Goal: Task Accomplishment & Management: Complete application form

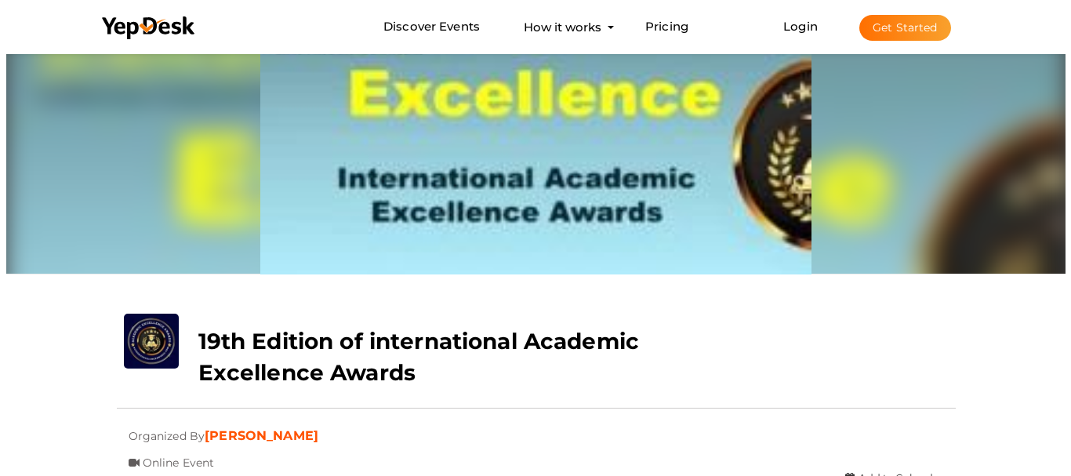
scroll to position [50, 0]
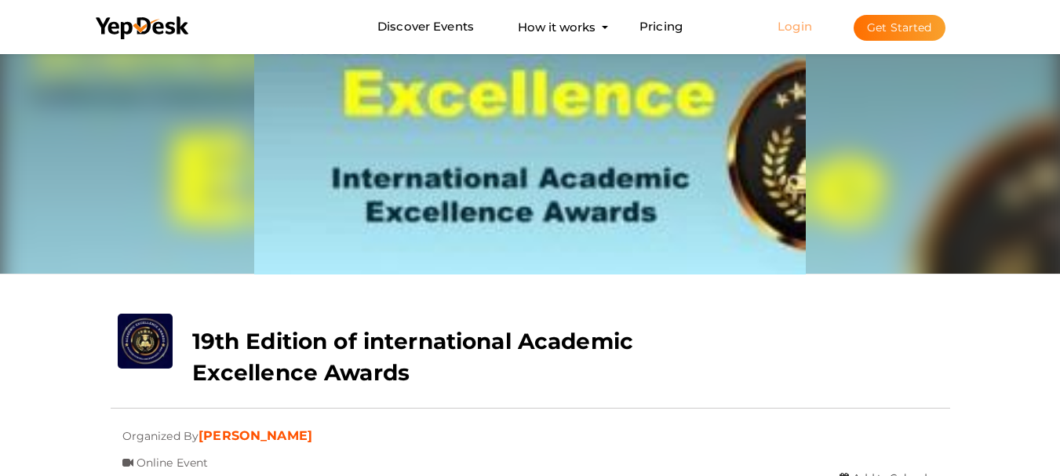
click at [796, 31] on link "Login" at bounding box center [794, 26] width 35 height 15
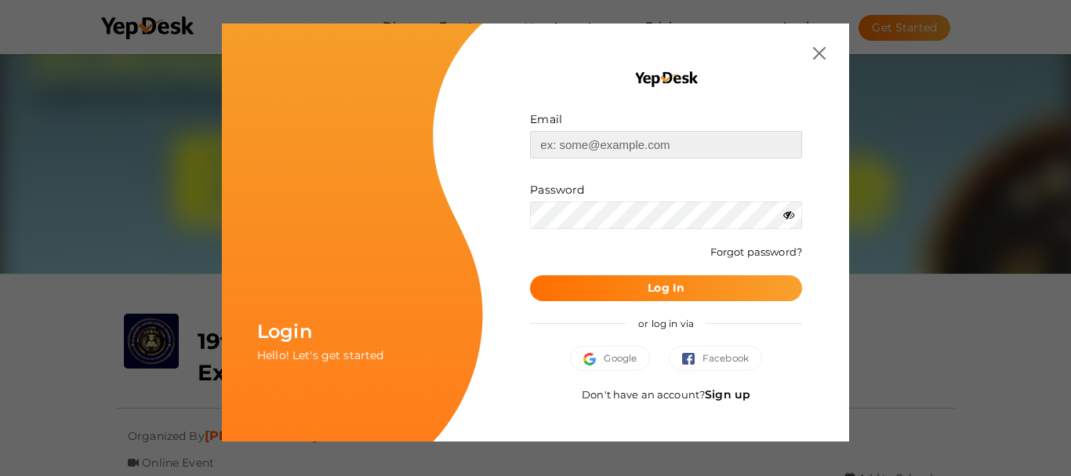
type input "[EMAIL_ADDRESS][DOMAIN_NAME]"
click at [635, 287] on button "Log In" at bounding box center [666, 288] width 272 height 26
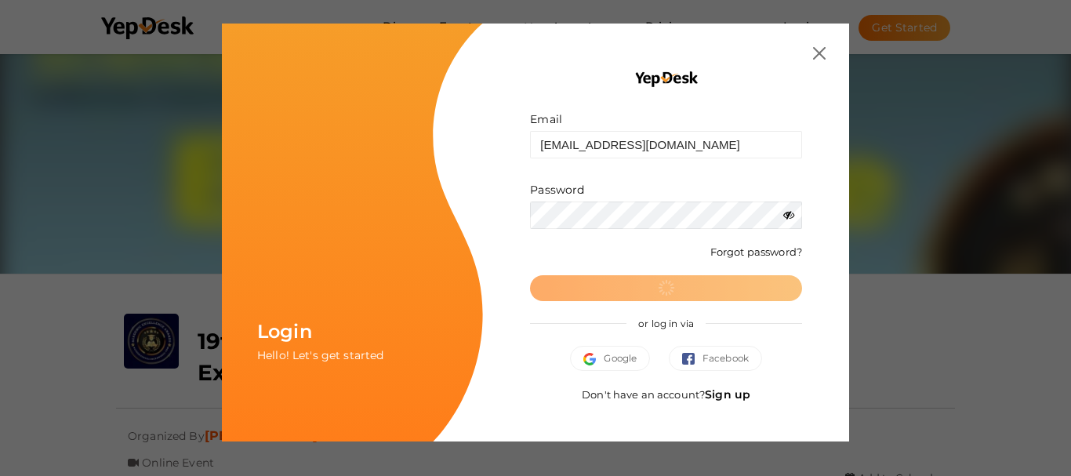
scroll to position [0, 0]
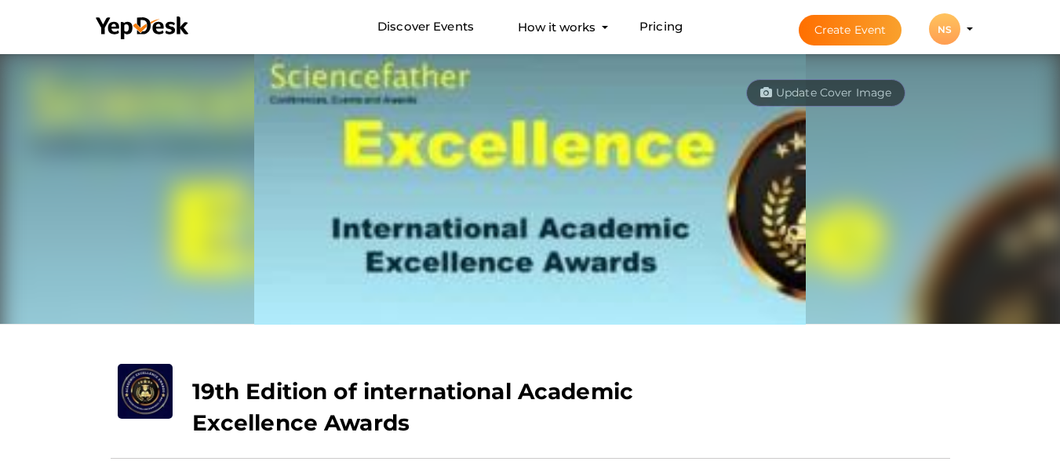
click at [822, 38] on button "Create Event" at bounding box center [850, 30] width 104 height 31
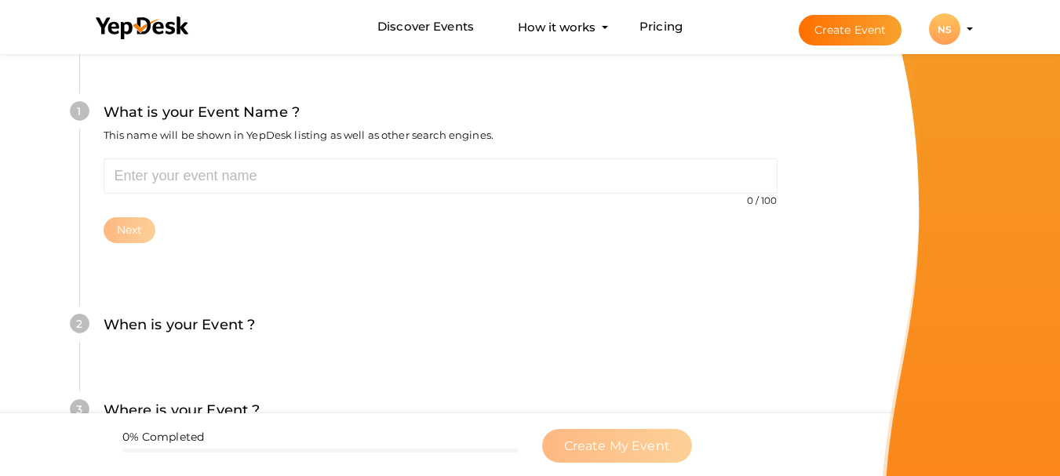
scroll to position [157, 0]
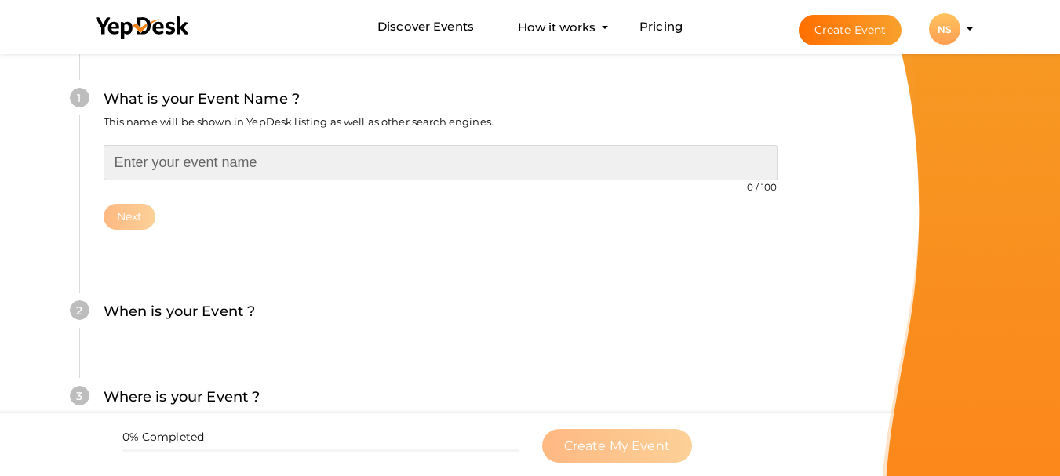
click at [176, 164] on input "text" at bounding box center [441, 162] width 674 height 35
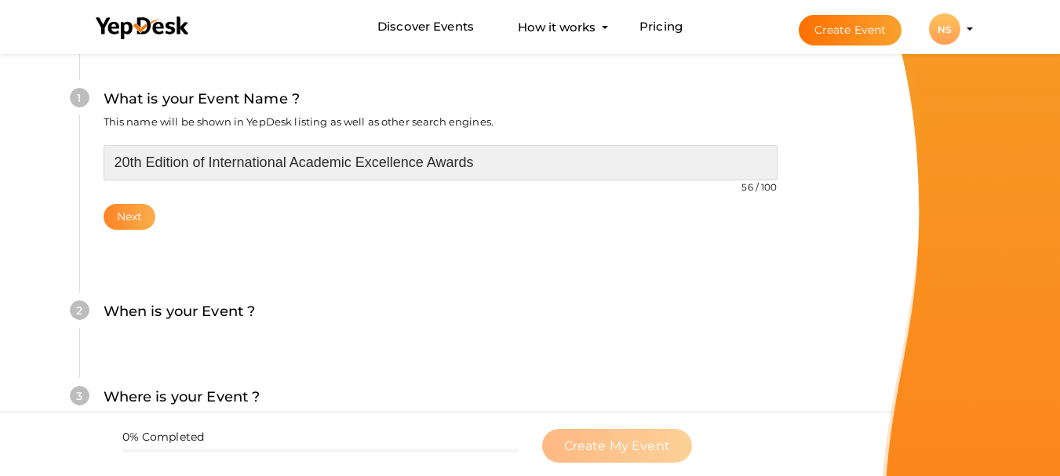
type input "20th Edition of International Academic Excellence Awards"
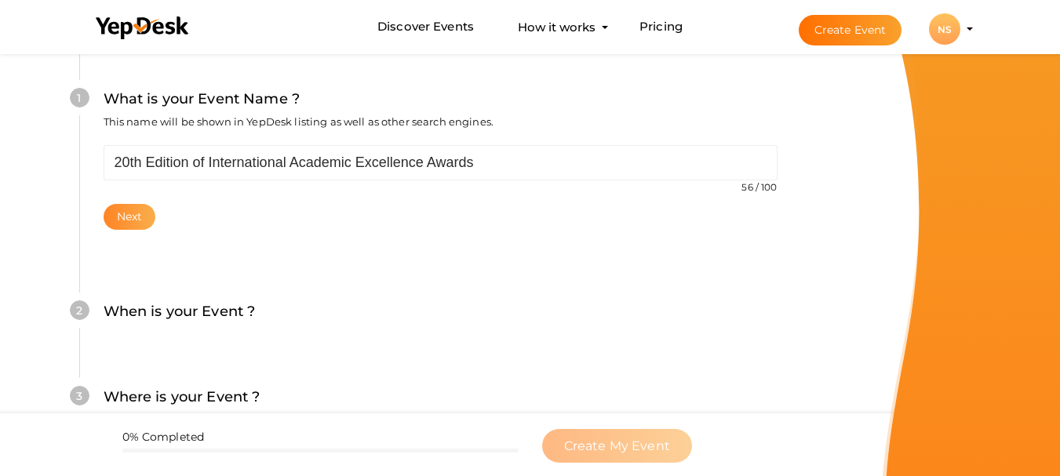
click at [144, 213] on button "Next" at bounding box center [130, 217] width 53 height 26
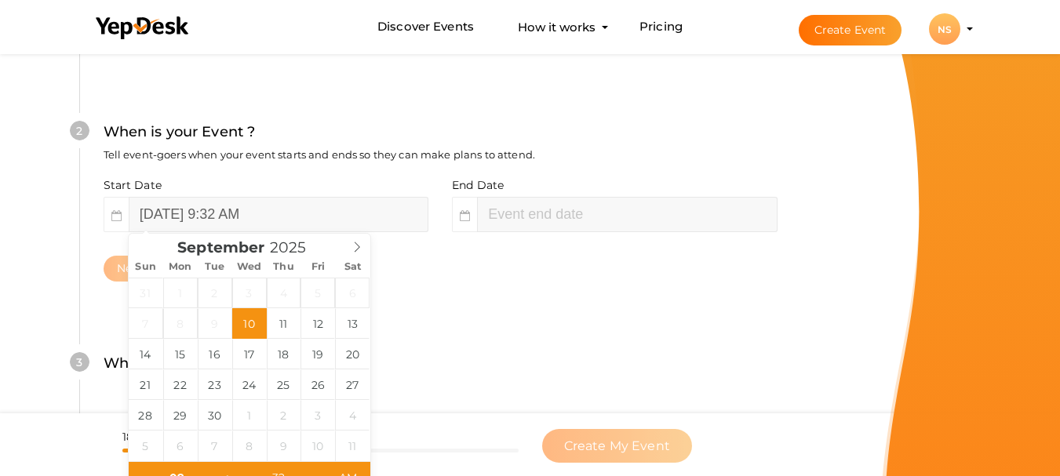
scroll to position [361, 0]
type input "September 26, 2025 9:32 AM"
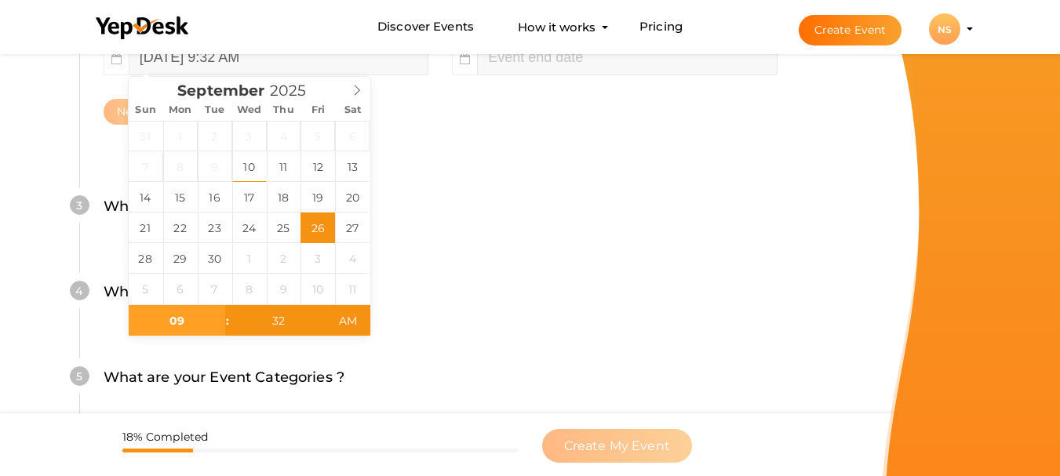
scroll to position [518, 0]
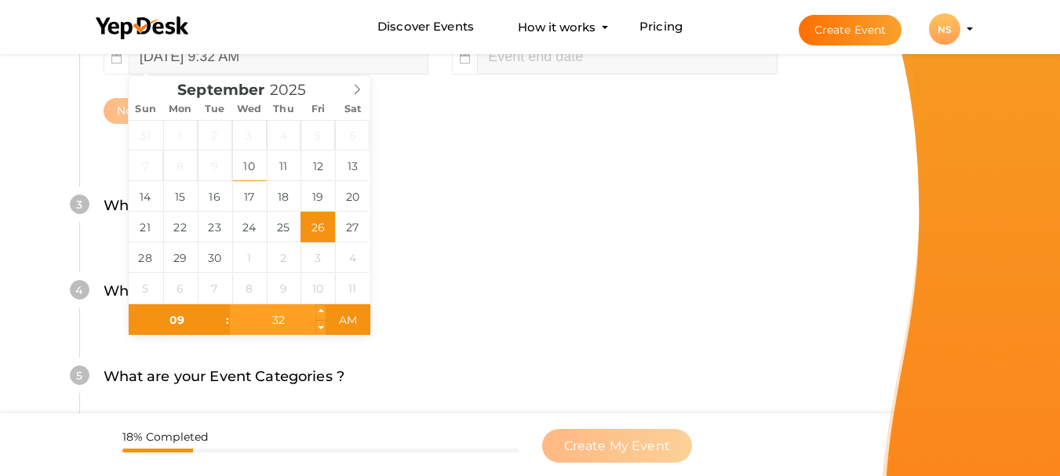
click at [282, 325] on input "32" at bounding box center [278, 319] width 96 height 31
type input "00"
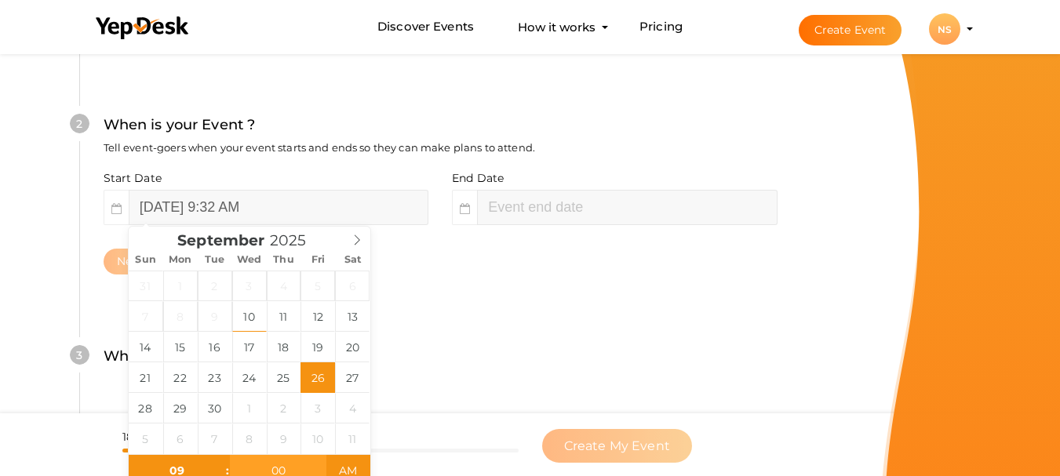
scroll to position [361, 0]
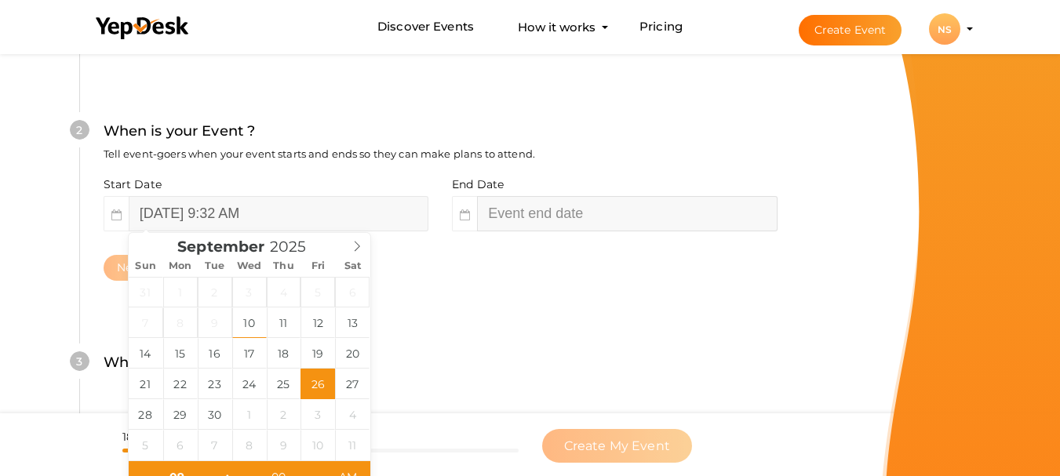
type input "11"
type input "32"
type input "[DATE] 9:00 AM"
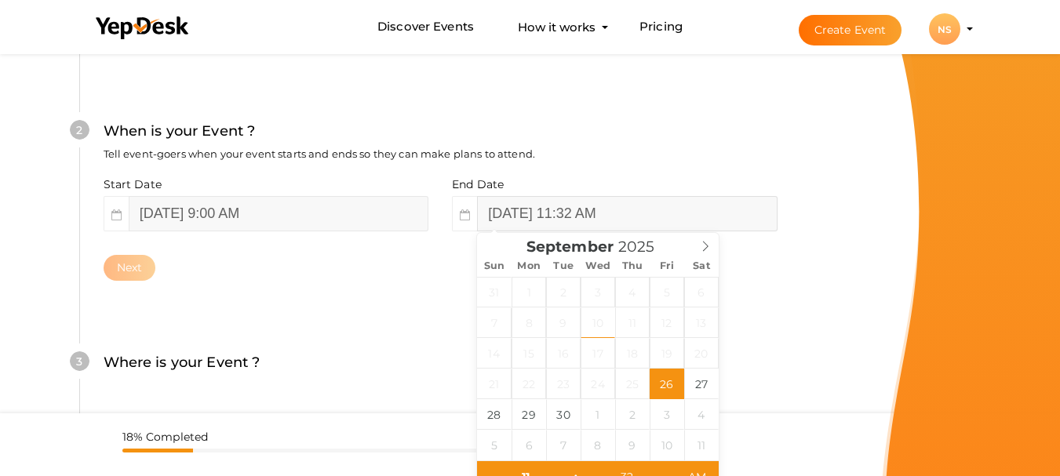
click at [532, 206] on input "September 26, 2025 11:32 AM" at bounding box center [627, 213] width 300 height 35
type input "September 27, 2025 11:32 AM"
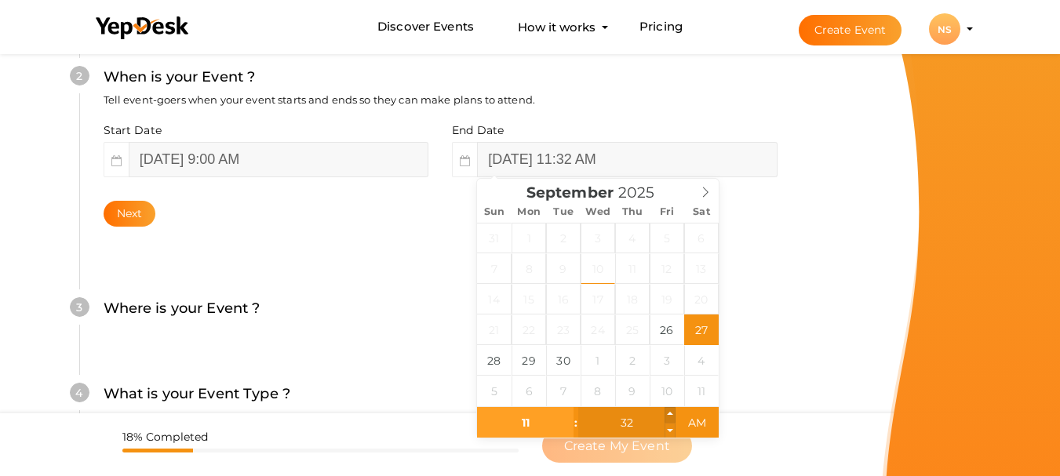
scroll to position [439, 0]
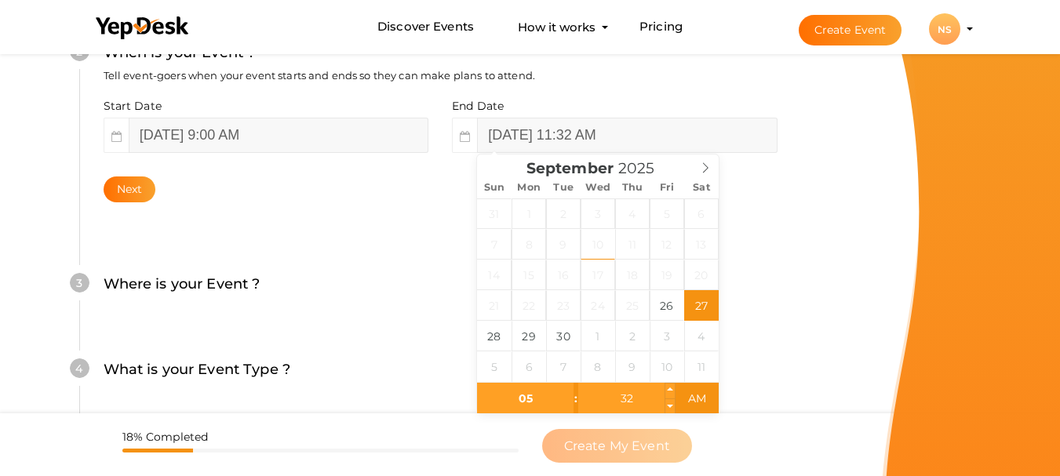
type input "05"
type input "September 27, 2025 5:32 AM"
type input "00"
type input "[DATE] 5:00 PM"
click at [792, 221] on div "2 When is your Event ? Tell event-goers when your event starts and ends so they…" at bounding box center [440, 122] width 722 height 255
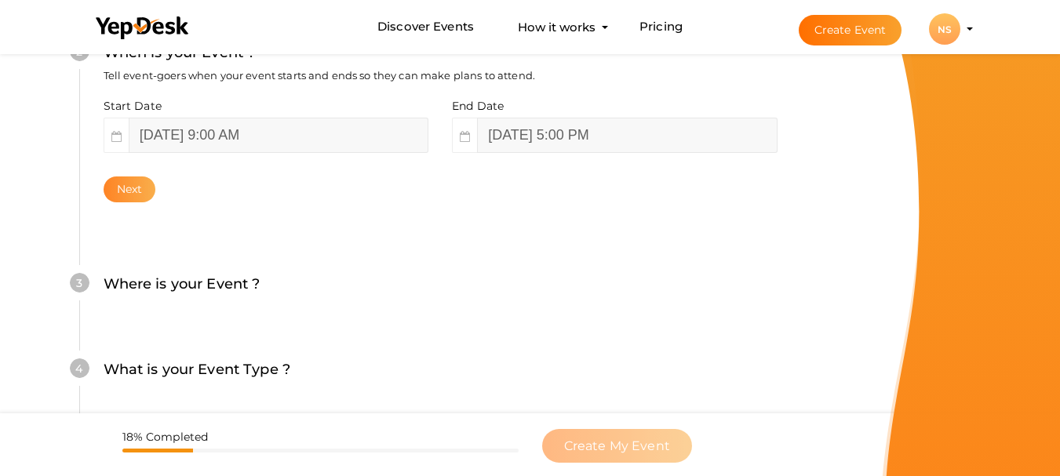
click at [118, 187] on button "Next" at bounding box center [130, 189] width 53 height 26
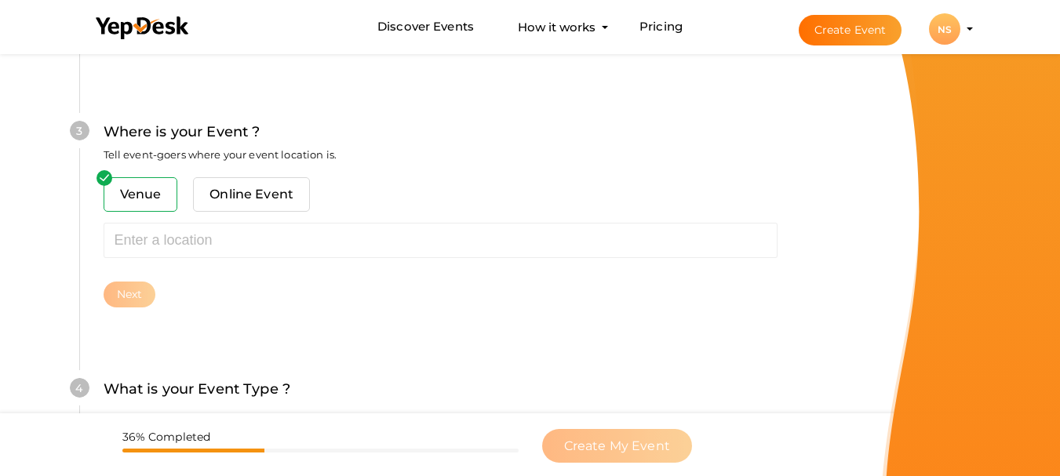
scroll to position [616, 0]
click at [242, 198] on span "Online Event" at bounding box center [251, 193] width 117 height 35
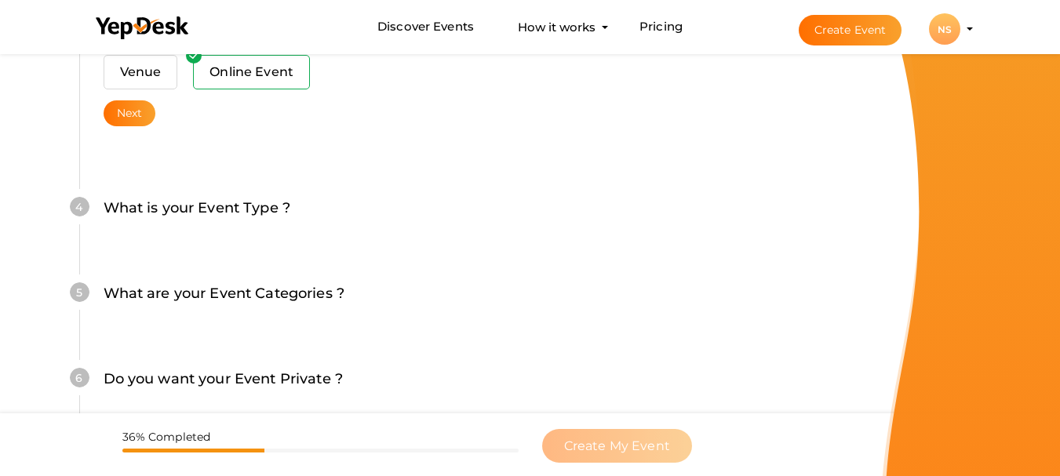
scroll to position [773, 0]
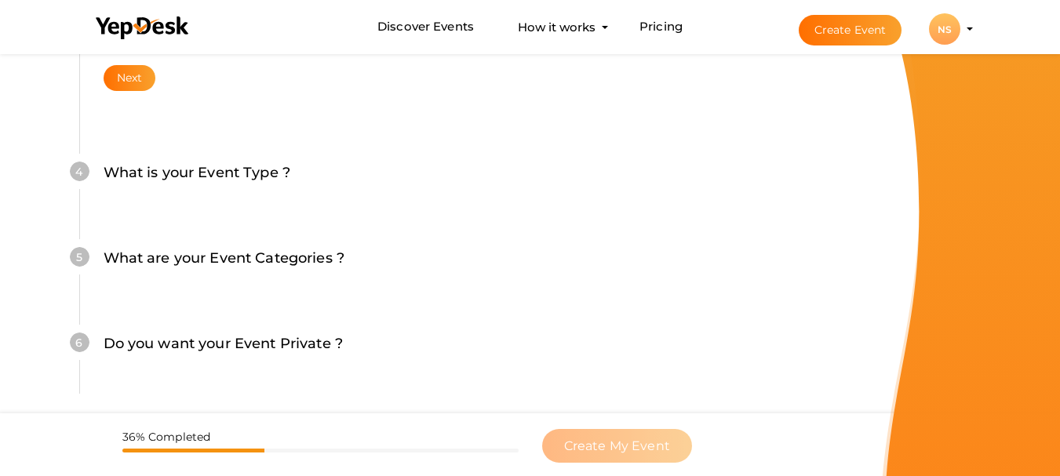
click at [133, 93] on div "3 Where is your Event ? Tell event-goers where your event location is. Venue On…" at bounding box center [440, 27] width 722 height 222
click at [133, 86] on button "Next" at bounding box center [130, 78] width 53 height 26
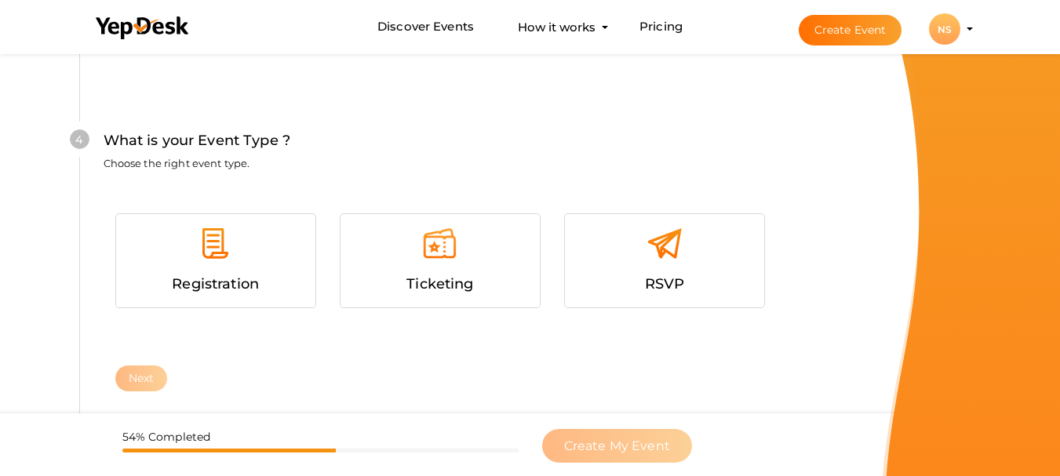
scroll to position [838, 0]
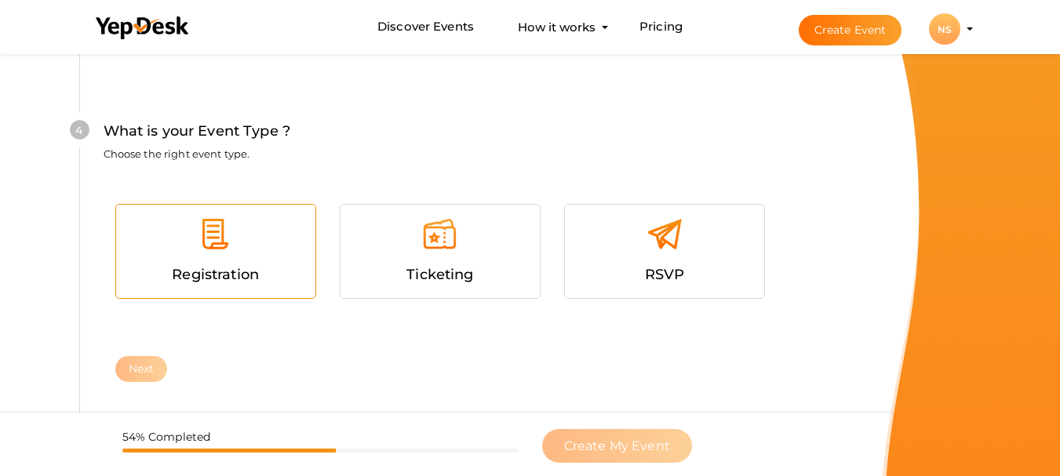
click at [285, 261] on div at bounding box center [216, 239] width 176 height 47
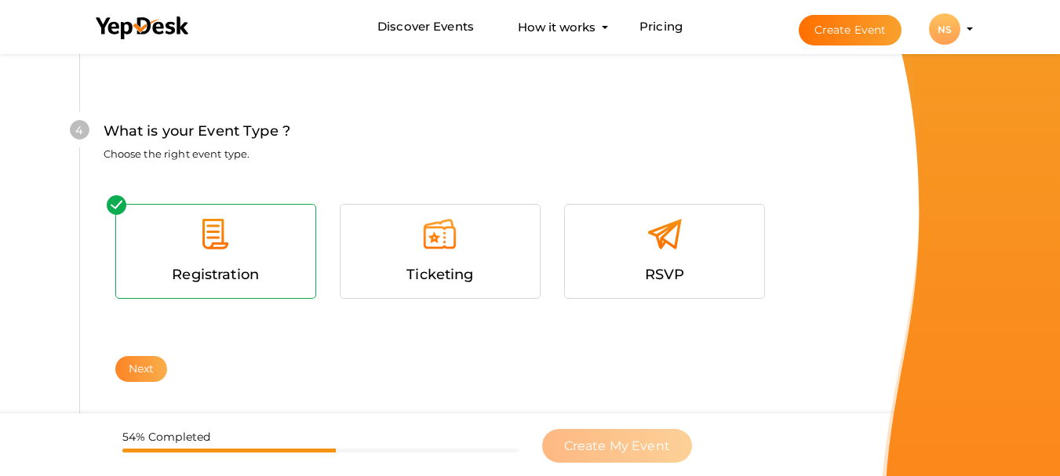
click at [152, 371] on button "Next" at bounding box center [141, 369] width 53 height 26
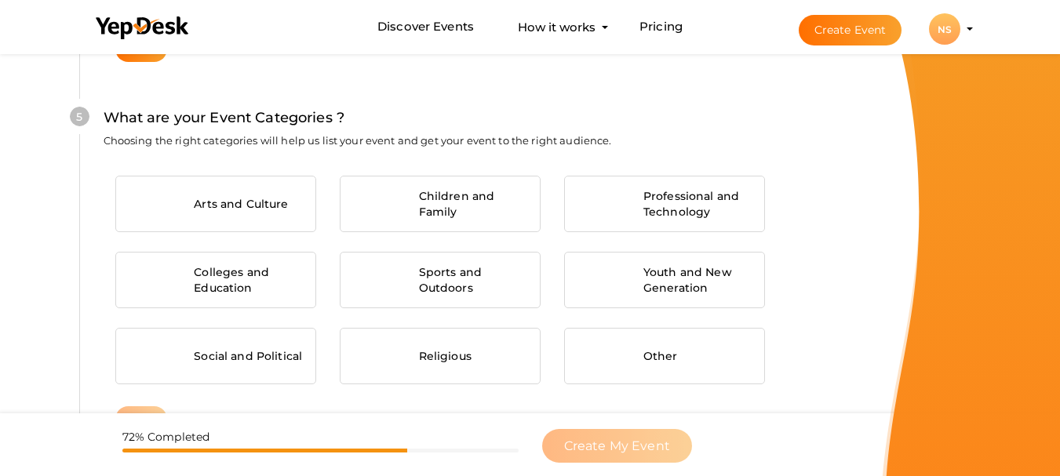
scroll to position [1168, 0]
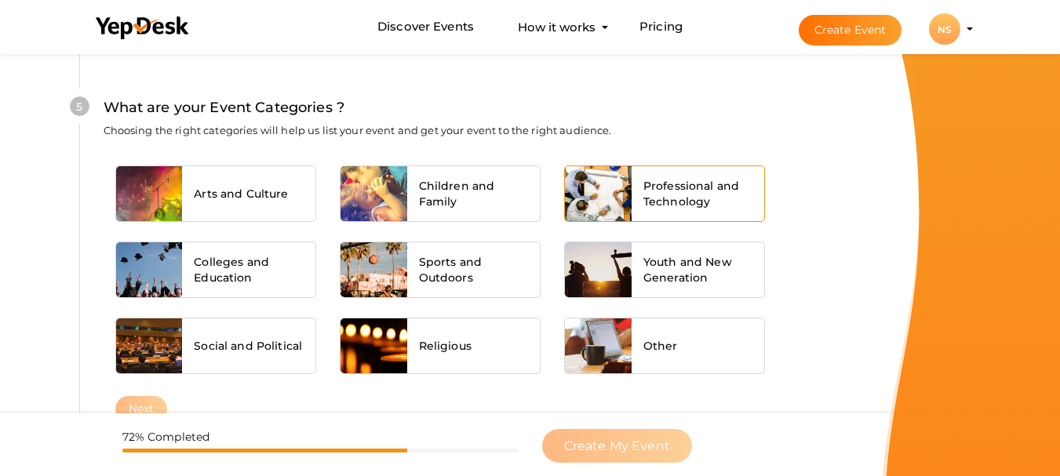
click at [722, 209] on span "Professional and Technology" at bounding box center [698, 193] width 110 height 31
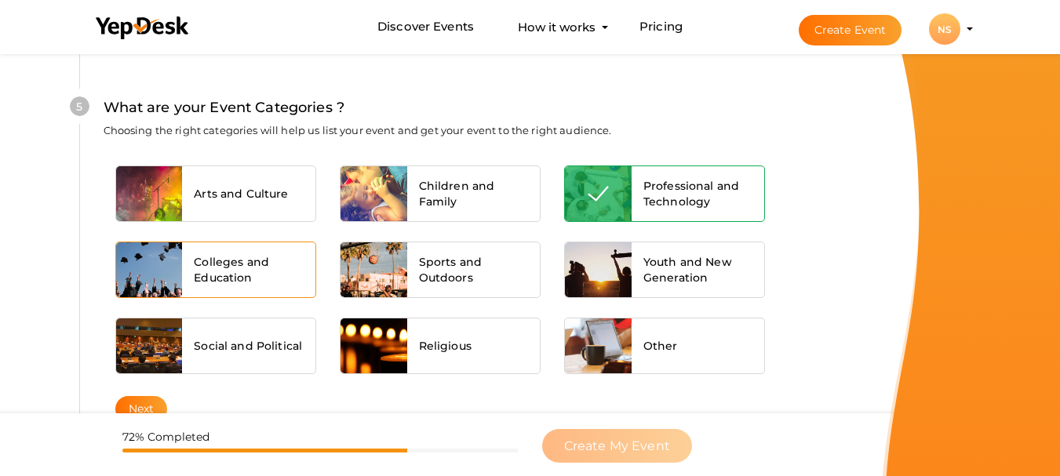
click at [269, 265] on span "Colleges and Education" at bounding box center [249, 269] width 110 height 31
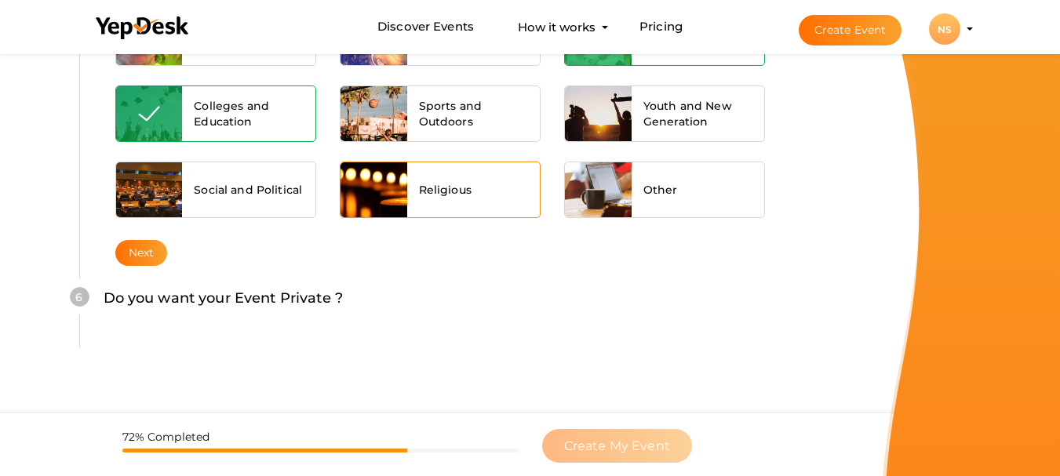
scroll to position [1325, 0]
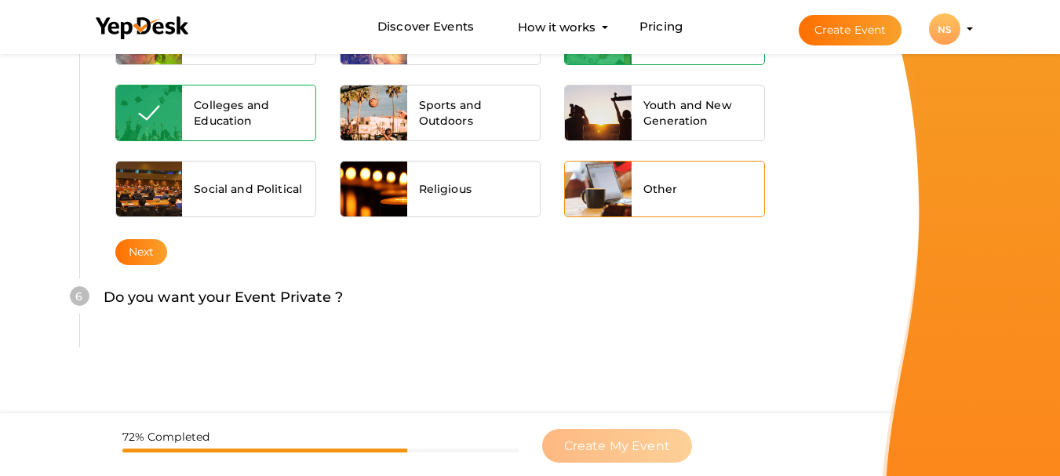
click at [594, 197] on div at bounding box center [598, 189] width 67 height 55
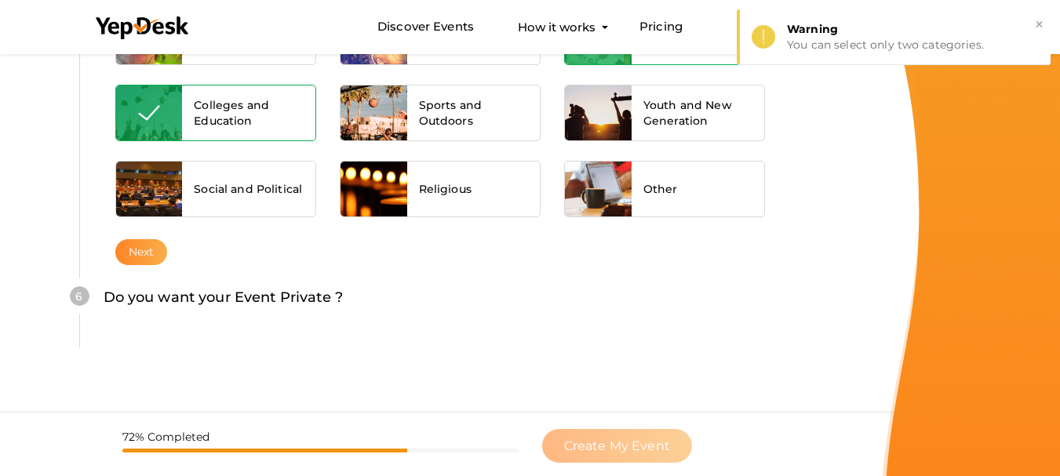
click at [136, 247] on button "Next" at bounding box center [141, 252] width 53 height 26
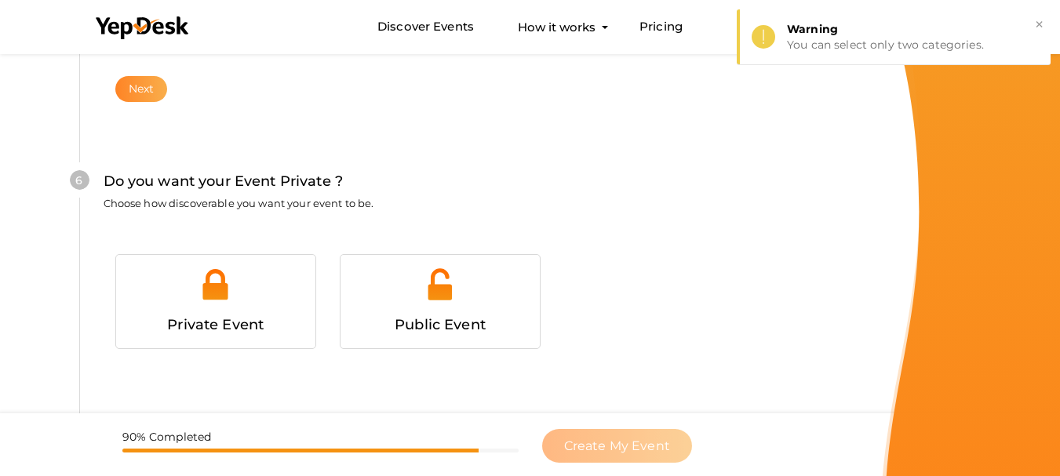
scroll to position [1514, 0]
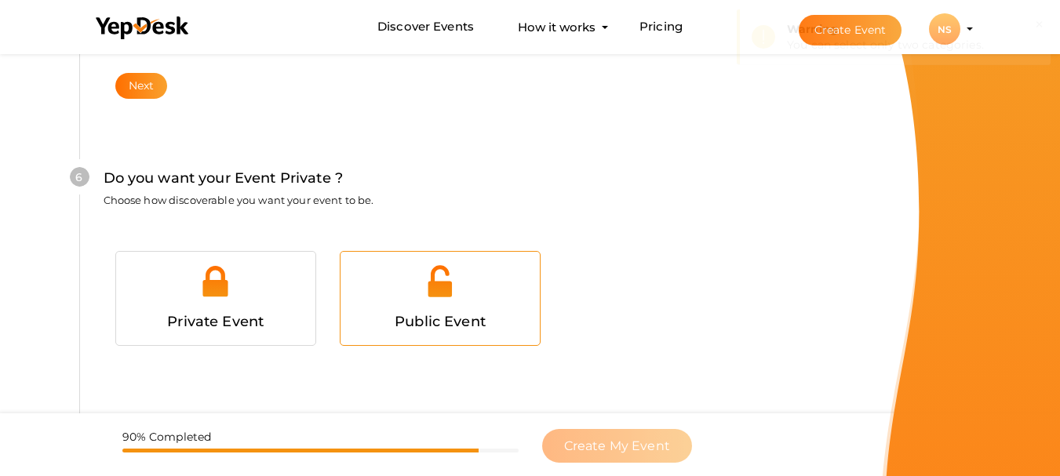
click at [435, 300] on div at bounding box center [440, 287] width 176 height 47
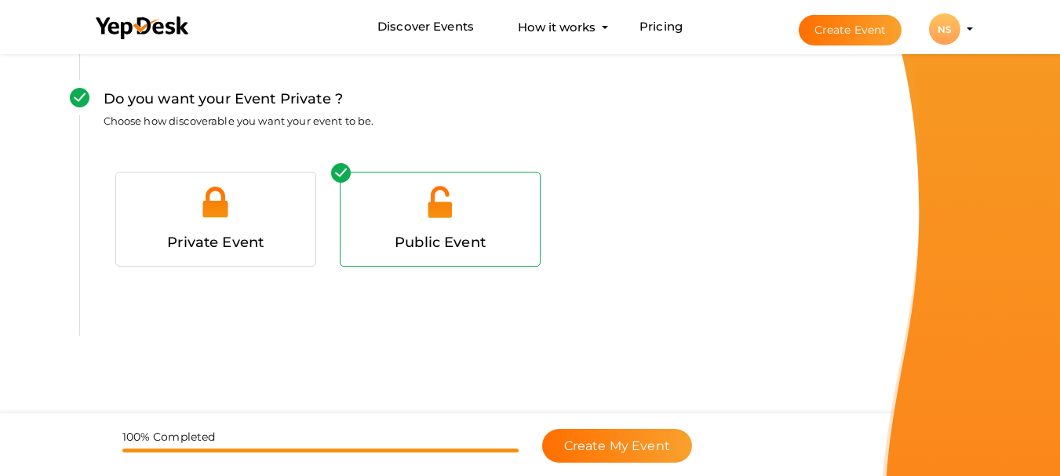
scroll to position [1595, 0]
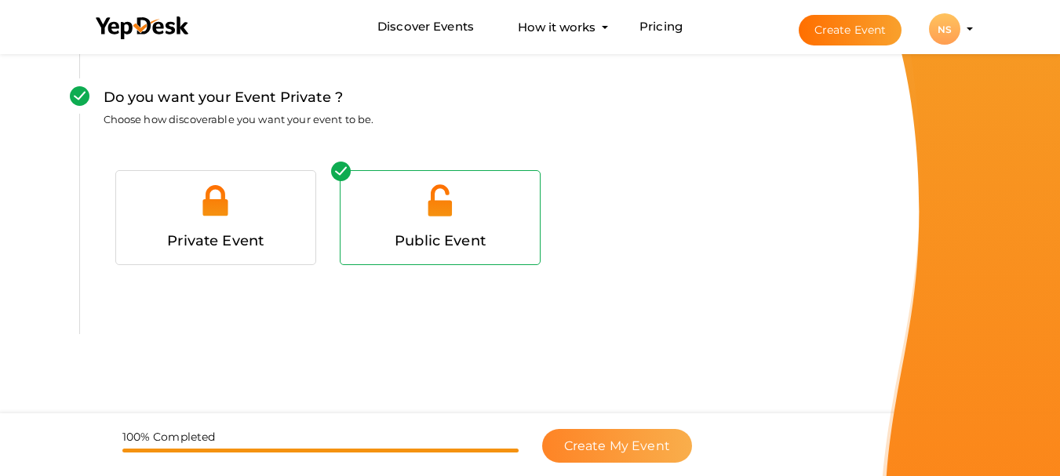
click at [626, 447] on span "Create My Event" at bounding box center [617, 445] width 106 height 15
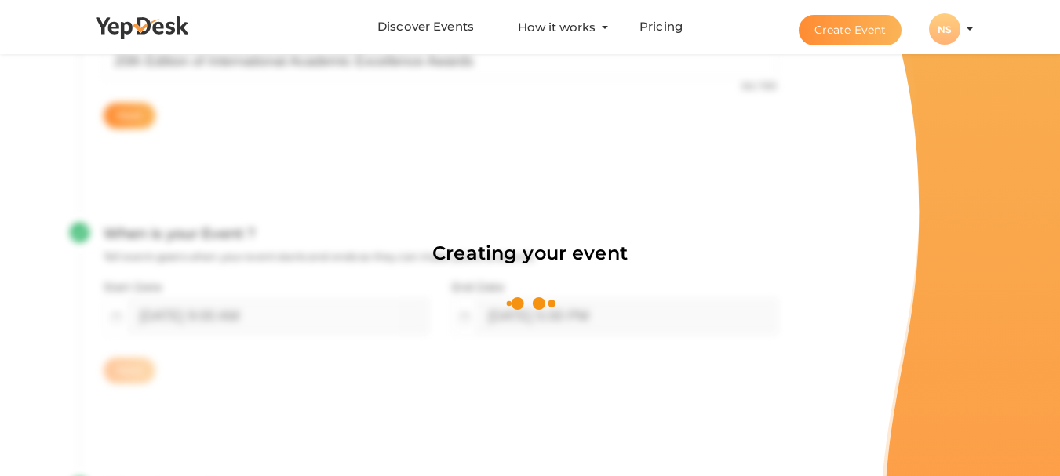
scroll to position [235, 0]
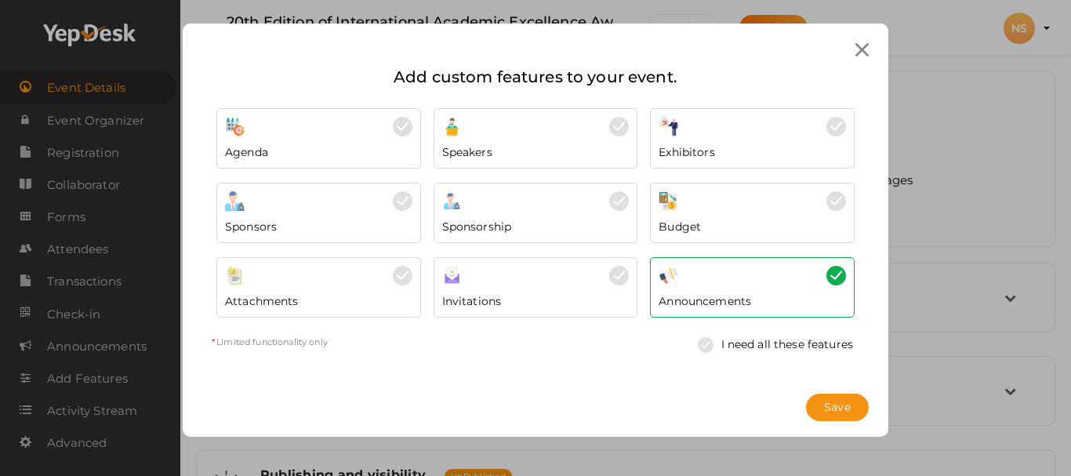
click at [709, 346] on img at bounding box center [710, 345] width 24 height 16
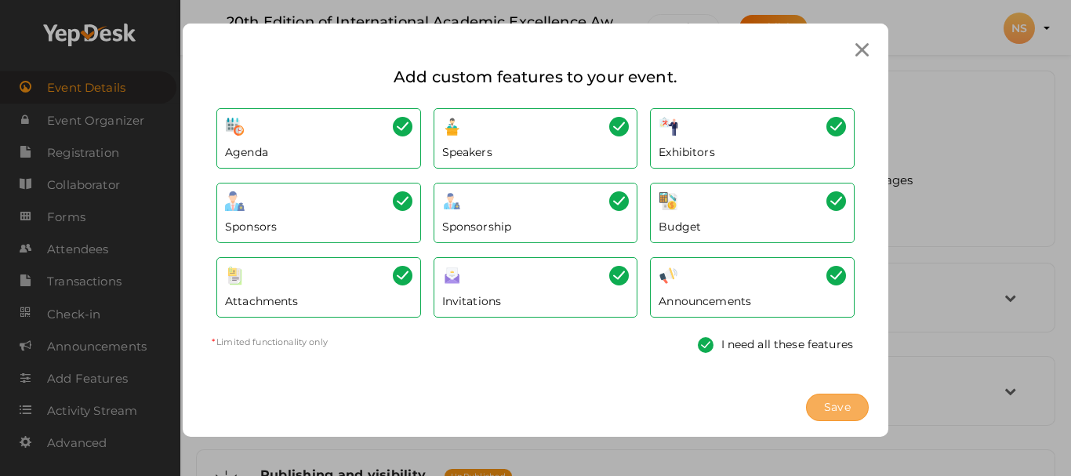
click at [849, 409] on span "Save" at bounding box center [837, 407] width 27 height 16
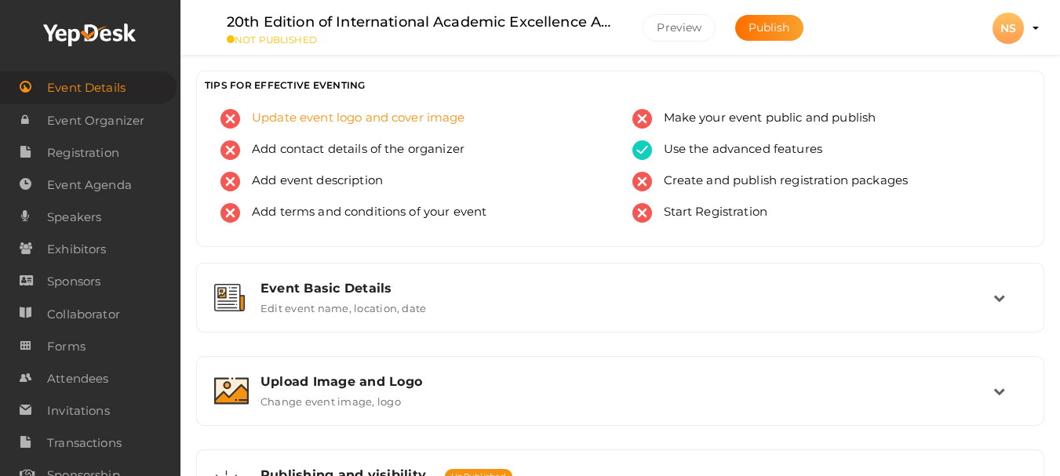
click at [384, 118] on span "Update event logo and cover image" at bounding box center [352, 119] width 225 height 20
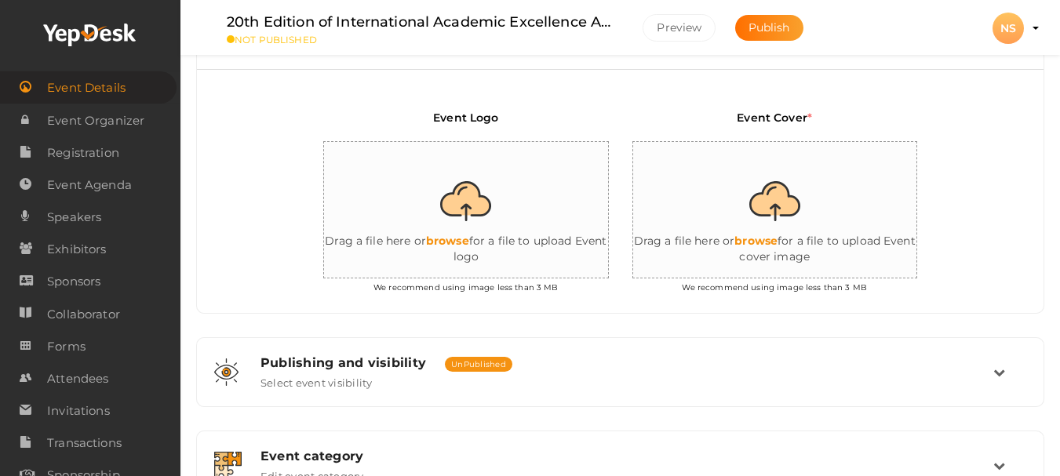
click at [498, 207] on input "file" at bounding box center [481, 210] width 314 height 137
type input "C:\fakepath\image-150x150.jpg"
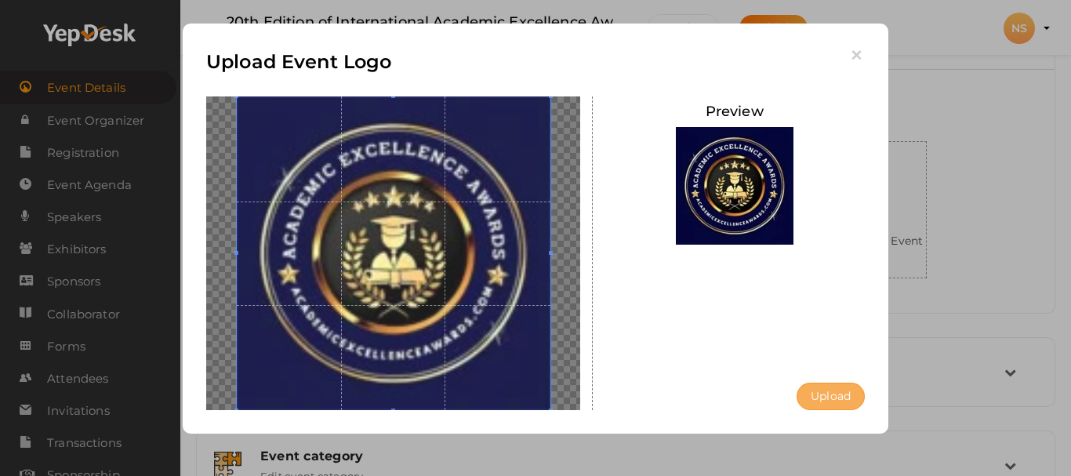
click at [845, 395] on button "Upload" at bounding box center [831, 396] width 68 height 27
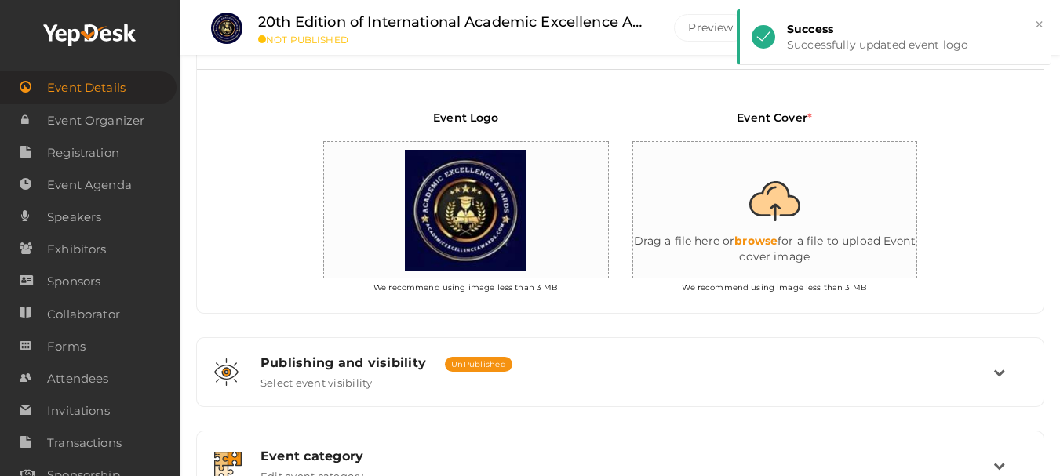
click at [769, 222] on input "file" at bounding box center [790, 210] width 314 height 137
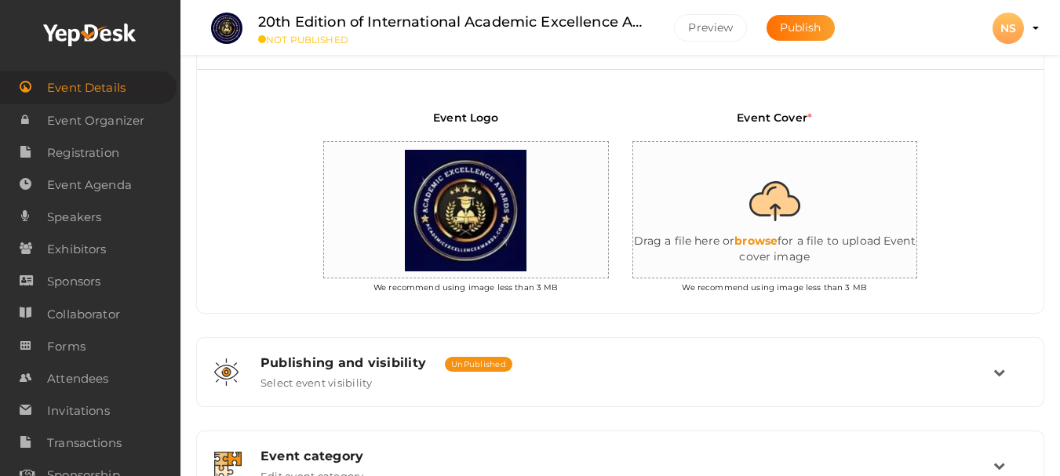
type input "C:\fakepath\Copy-of-AE-awards-12-300x123.jpg"
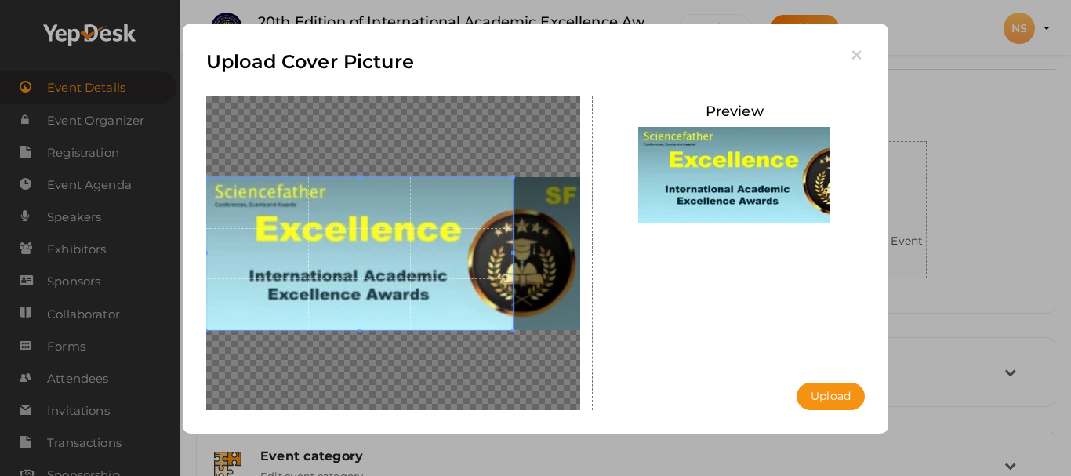
drag, startPoint x: 425, startPoint y: 266, endPoint x: 308, endPoint y: 264, distance: 116.9
click at [308, 264] on span at bounding box center [359, 254] width 307 height 154
click at [827, 388] on button "Upload" at bounding box center [831, 396] width 68 height 27
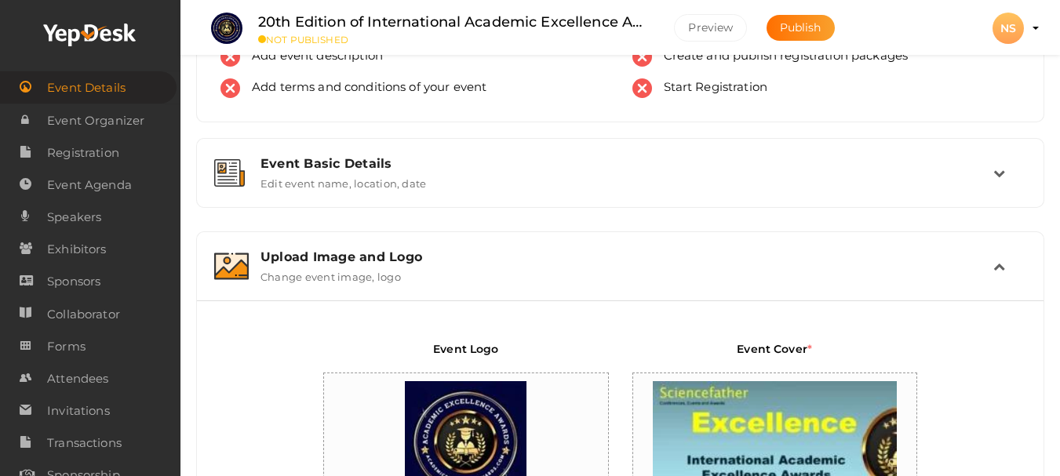
scroll to position [0, 0]
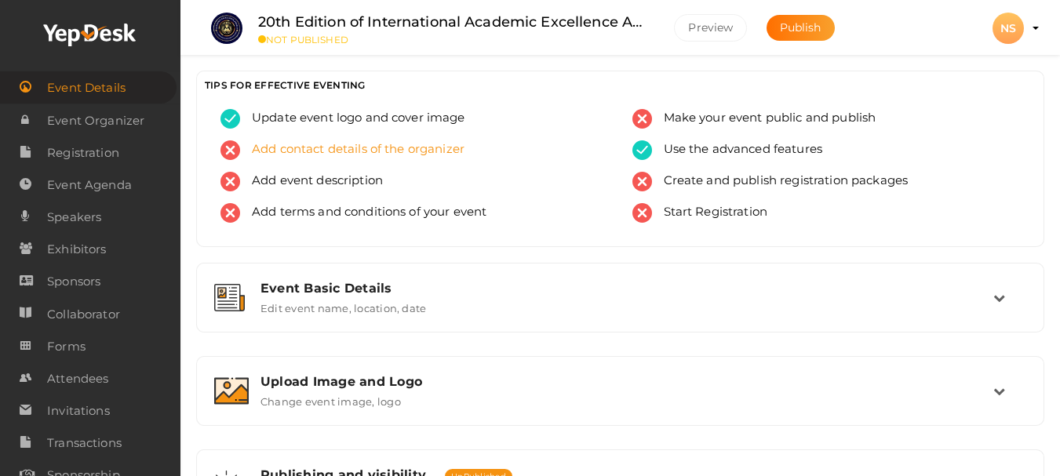
click at [344, 146] on span "Add contact details of the organizer" at bounding box center [352, 150] width 224 height 20
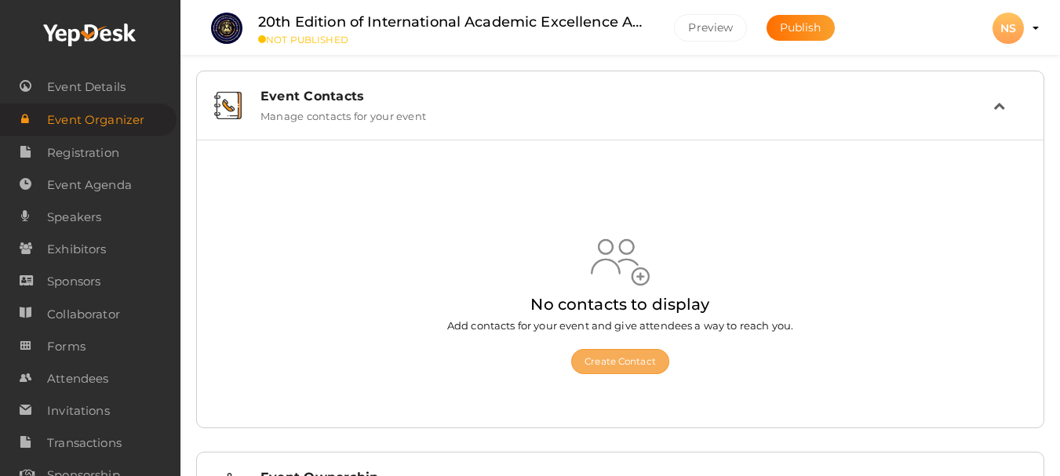
click at [601, 361] on button "Create Contact" at bounding box center [620, 361] width 98 height 25
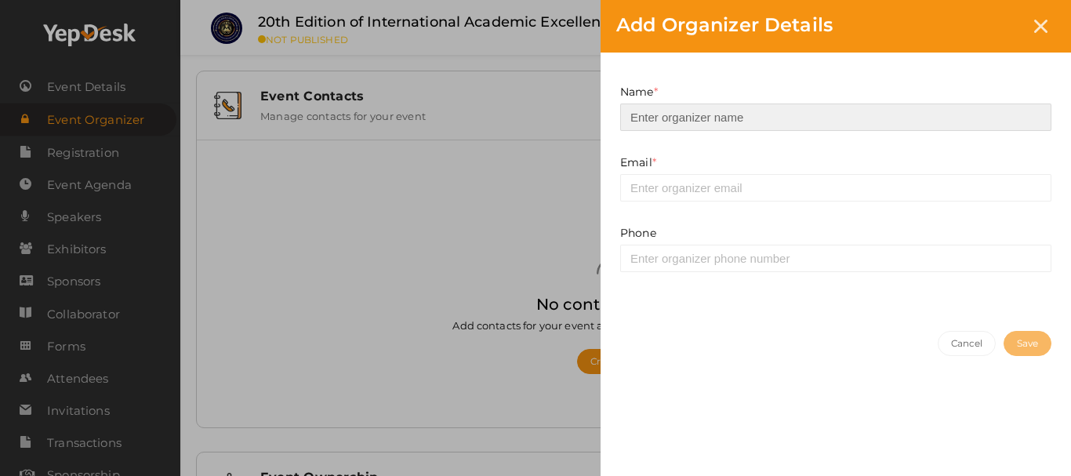
click at [739, 119] on input at bounding box center [835, 117] width 431 height 27
type input "AEXAwards"
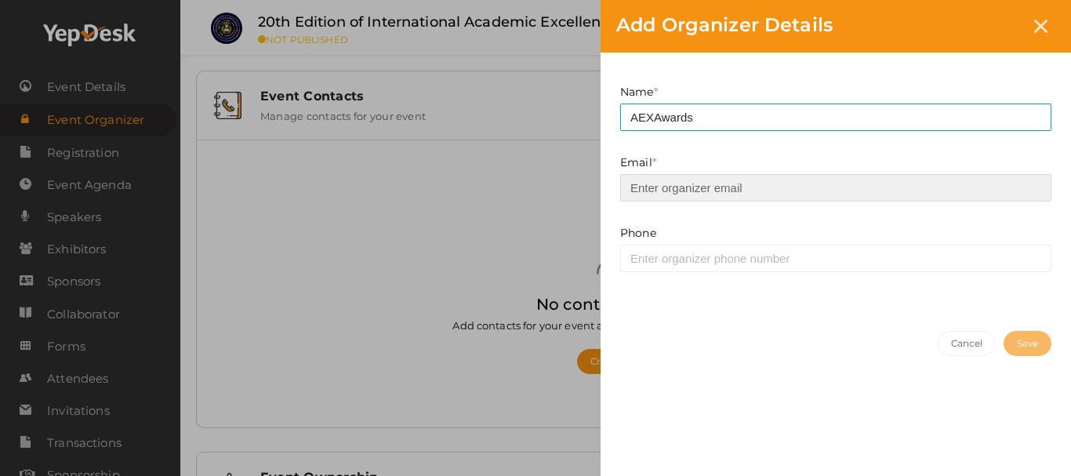
click at [703, 191] on input "email" at bounding box center [835, 187] width 431 height 27
type input "[EMAIL_ADDRESS][DOMAIN_NAME]"
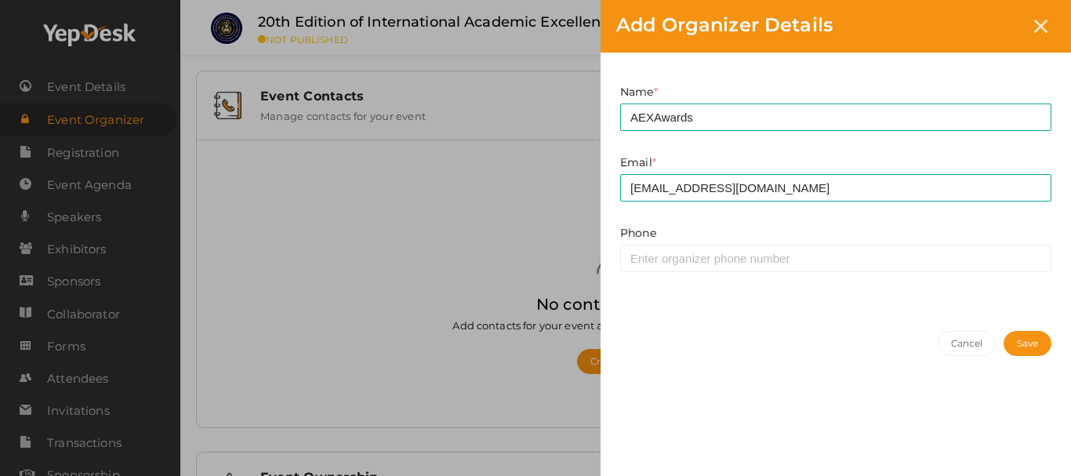
click at [1024, 343] on button "Save" at bounding box center [1028, 343] width 48 height 25
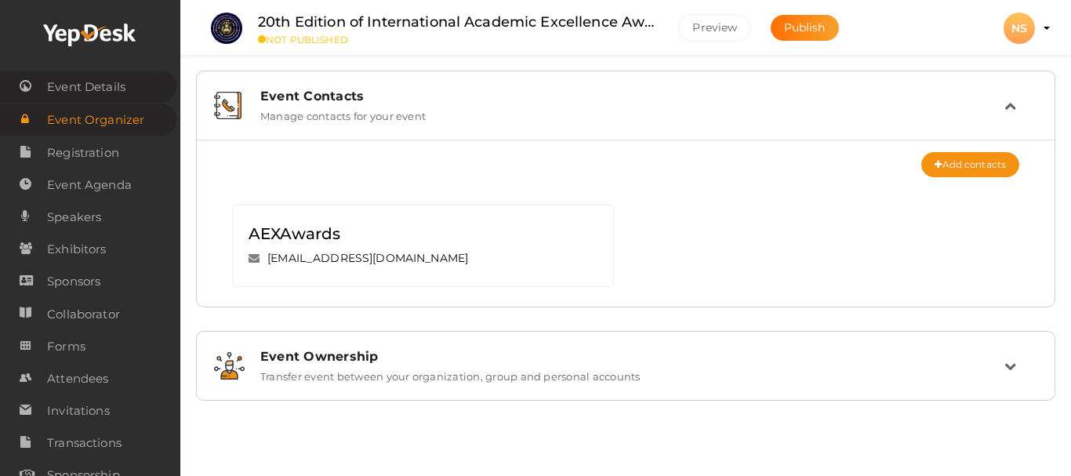
click at [112, 83] on span "Event Details" at bounding box center [86, 86] width 78 height 31
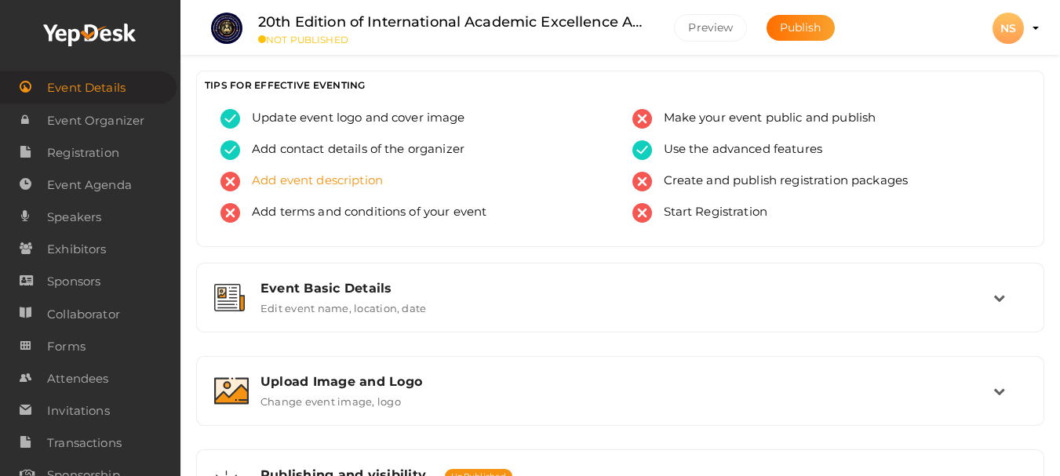
click at [365, 173] on span "Add event description" at bounding box center [311, 182] width 143 height 20
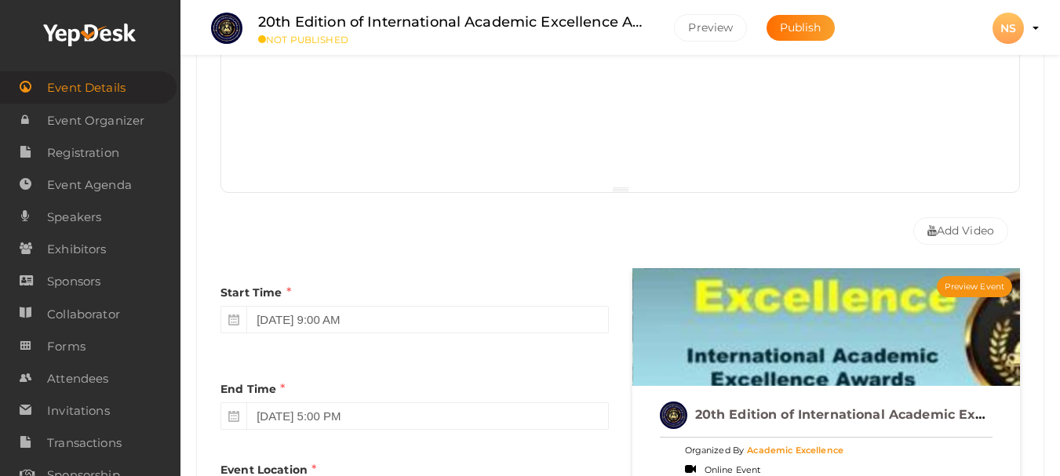
scroll to position [489, 0]
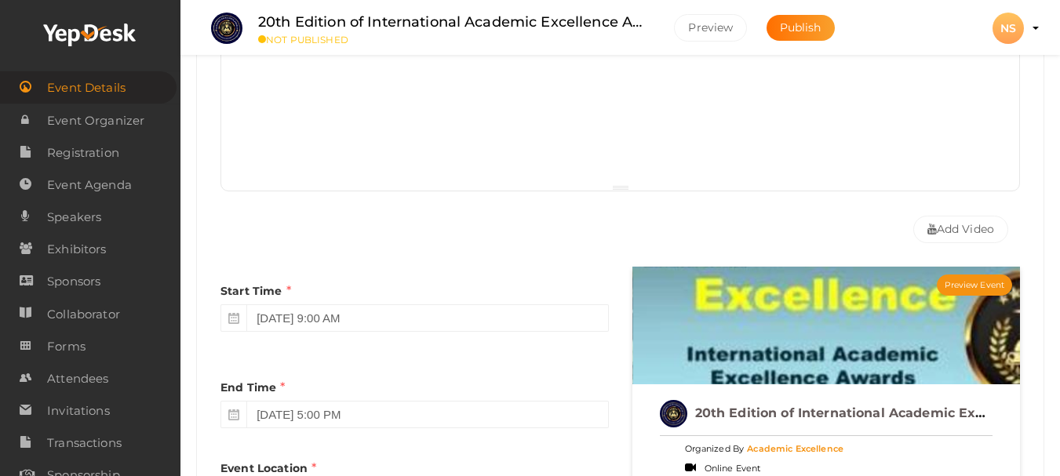
click at [377, 138] on div at bounding box center [620, 105] width 798 height 157
paste div
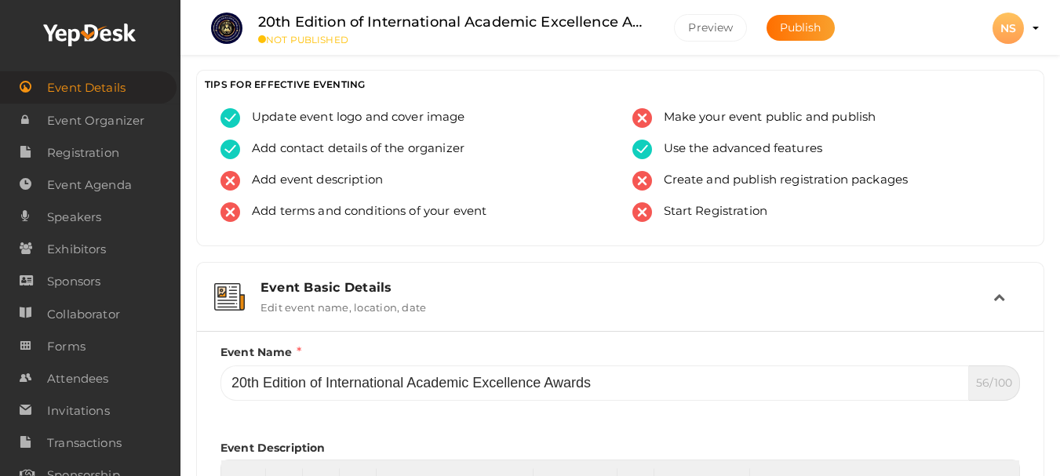
scroll to position [0, 0]
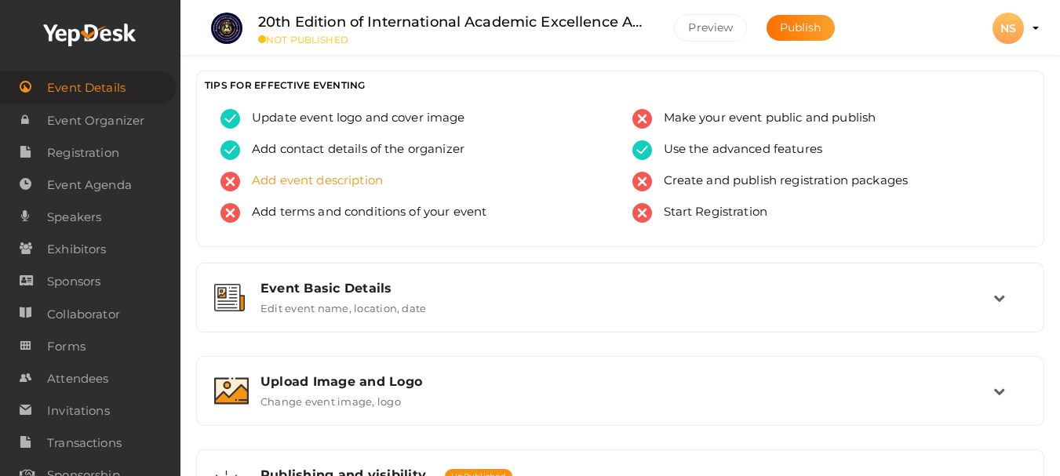
click at [330, 187] on span "Add event description" at bounding box center [311, 182] width 143 height 20
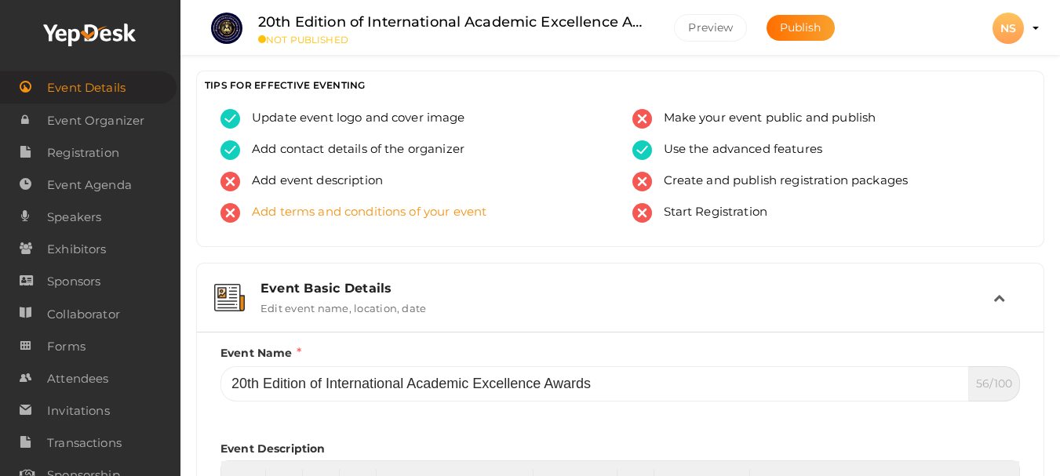
click at [332, 209] on span "Add terms and conditions of your event" at bounding box center [363, 213] width 246 height 20
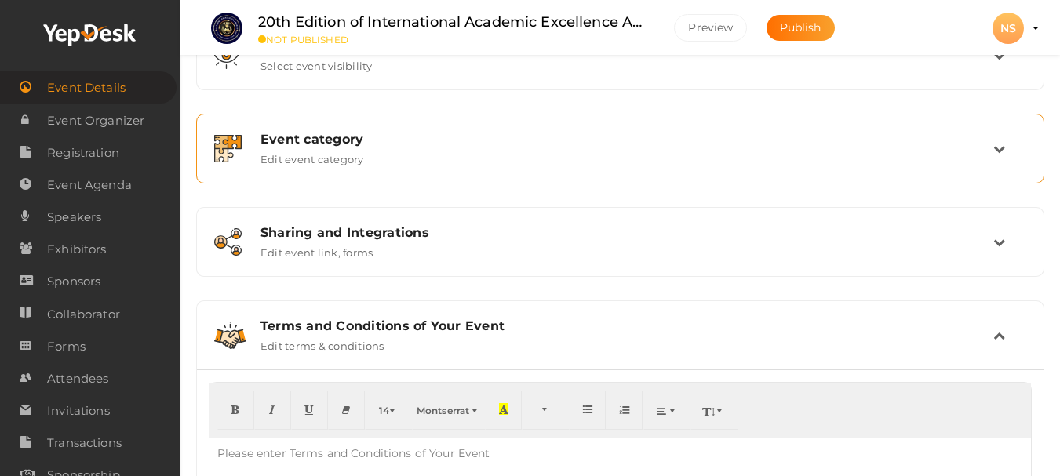
scroll to position [519, 0]
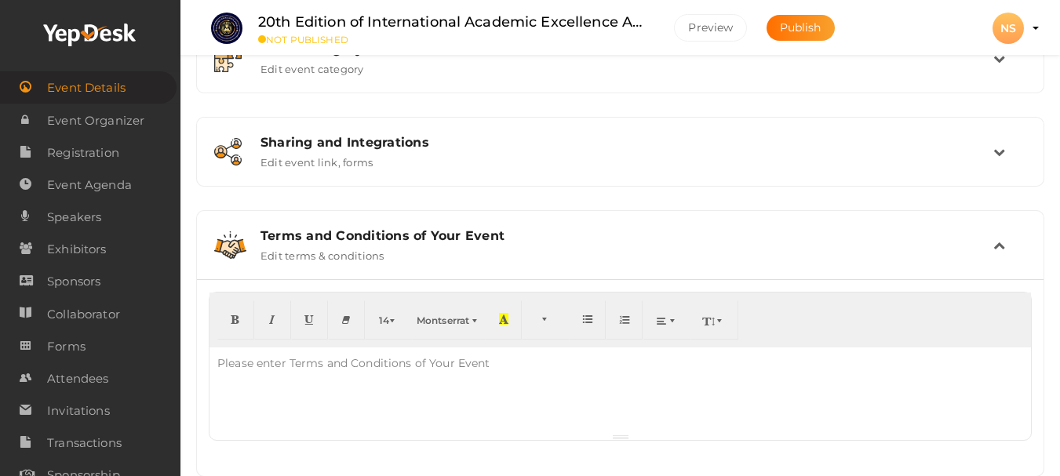
click at [360, 382] on div at bounding box center [619, 390] width 821 height 86
paste div
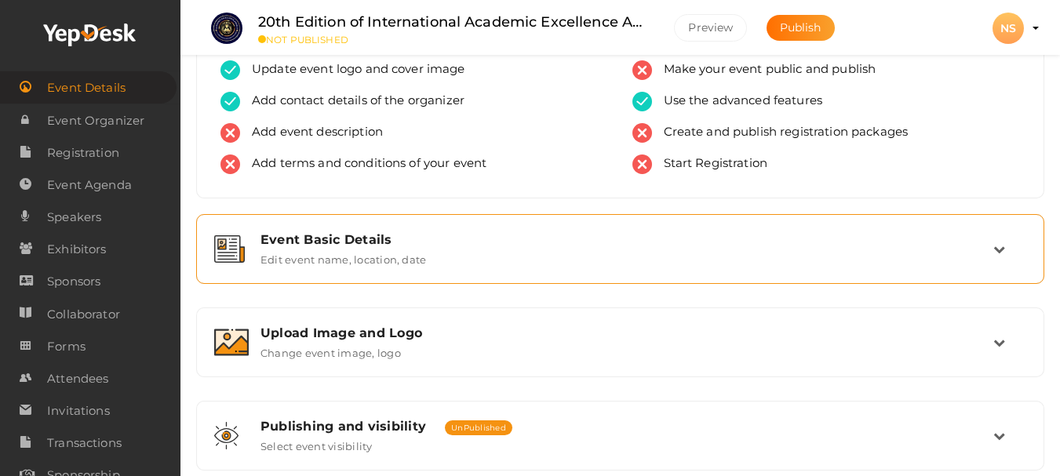
scroll to position [0, 0]
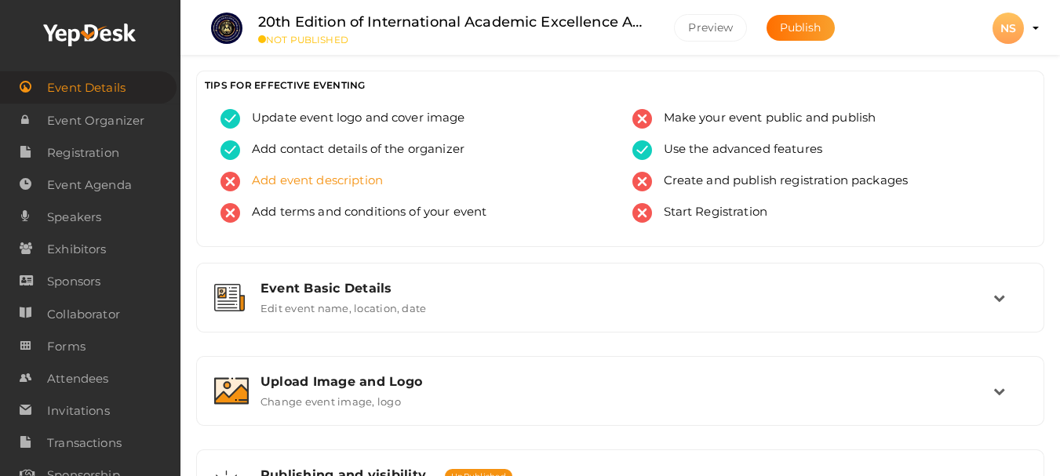
click at [350, 178] on span "Add event description" at bounding box center [311, 182] width 143 height 20
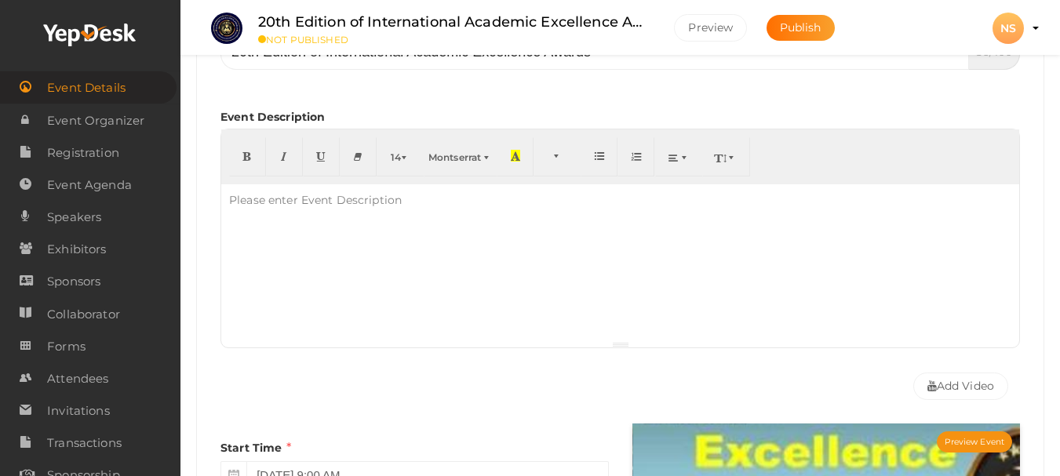
click at [336, 213] on div "Please enter Event Description" at bounding box center [315, 199] width 188 height 31
paste div
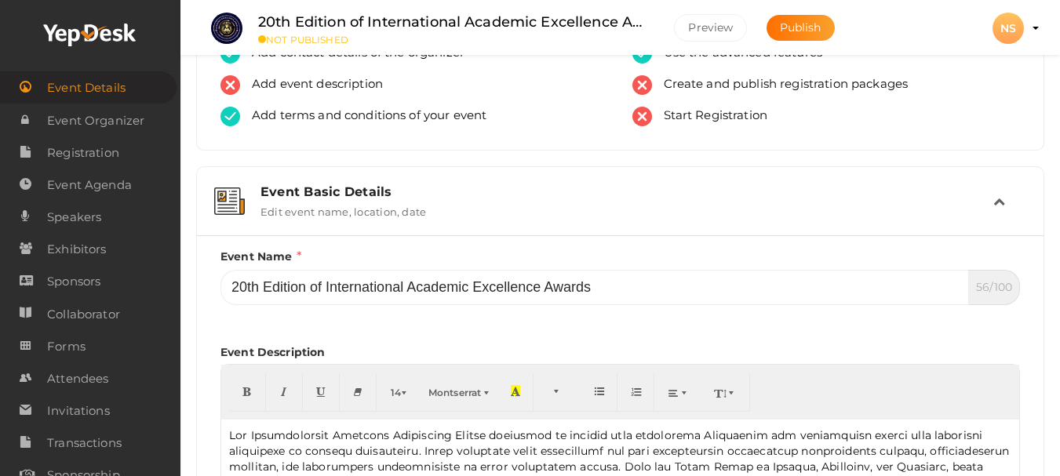
scroll to position [18, 0]
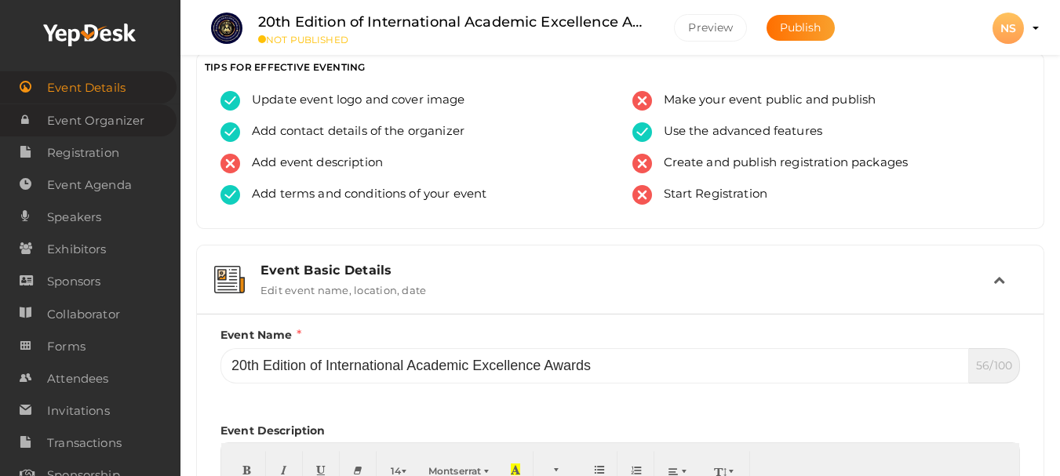
click at [78, 125] on span "Event Organizer" at bounding box center [95, 120] width 97 height 31
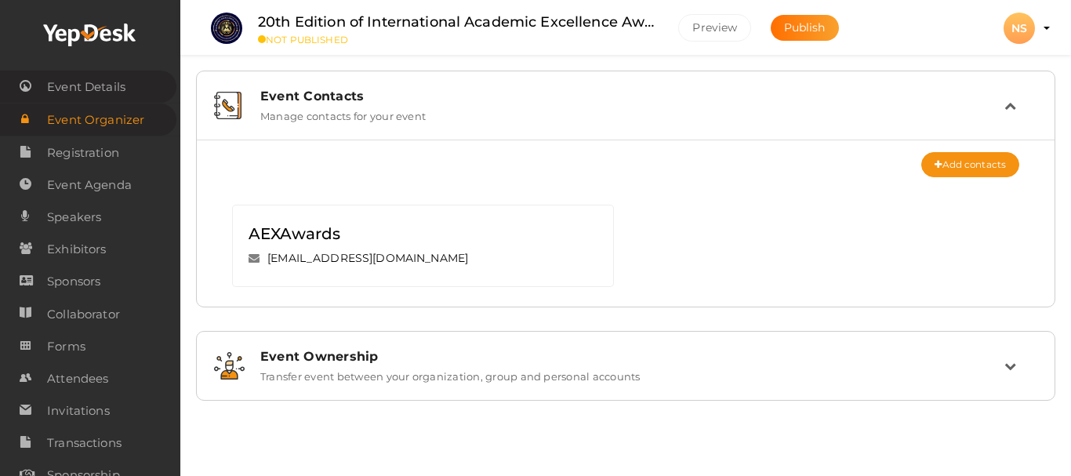
click at [86, 89] on span "Event Details" at bounding box center [86, 86] width 78 height 31
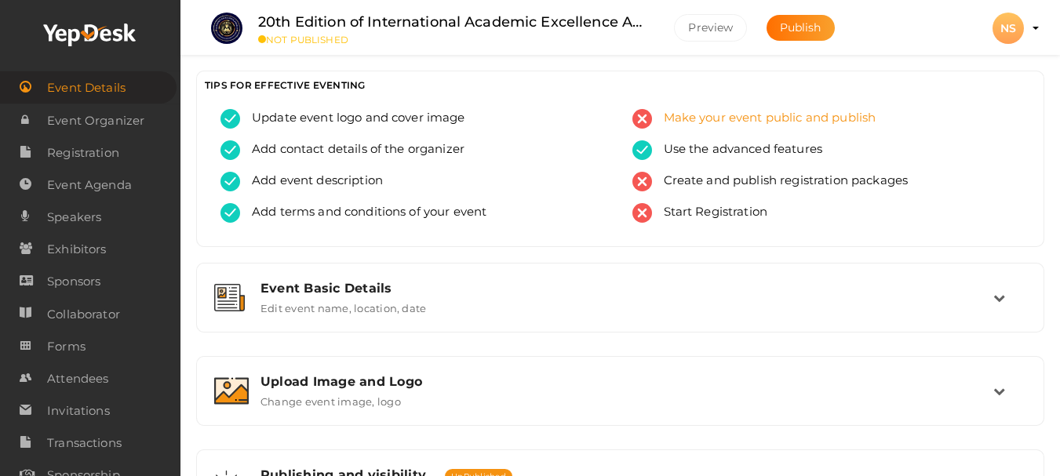
click at [687, 118] on span "Make your event public and publish" at bounding box center [764, 119] width 224 height 20
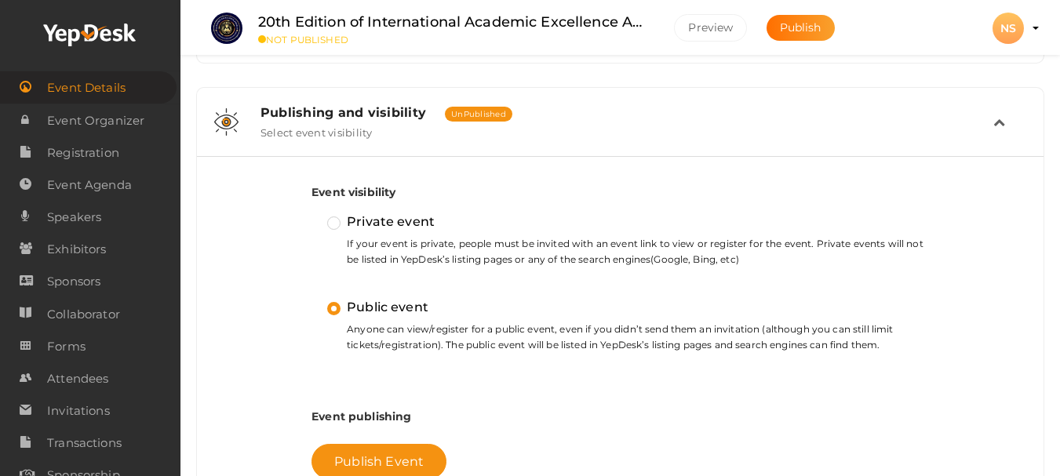
click at [337, 308] on label "Public event" at bounding box center [377, 307] width 101 height 20
click at [311, 300] on input "Public event" at bounding box center [311, 300] width 0 height 0
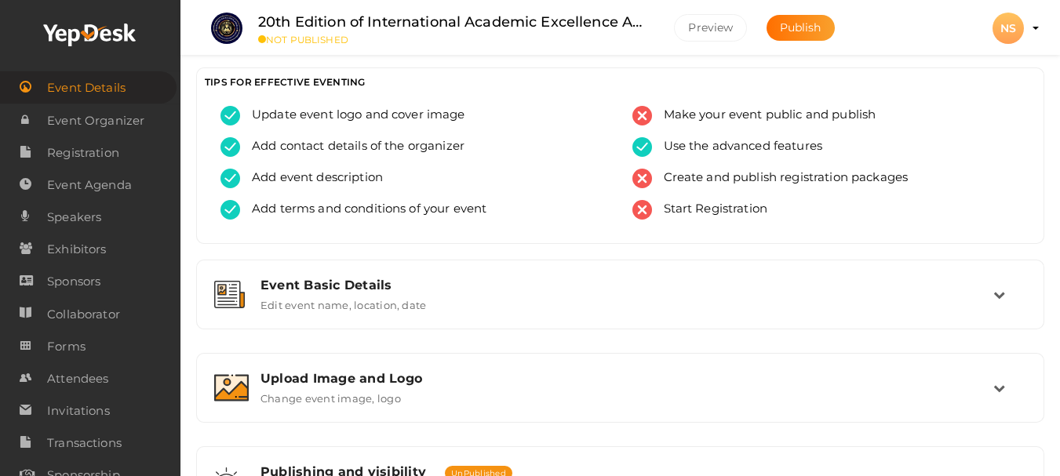
scroll to position [0, 0]
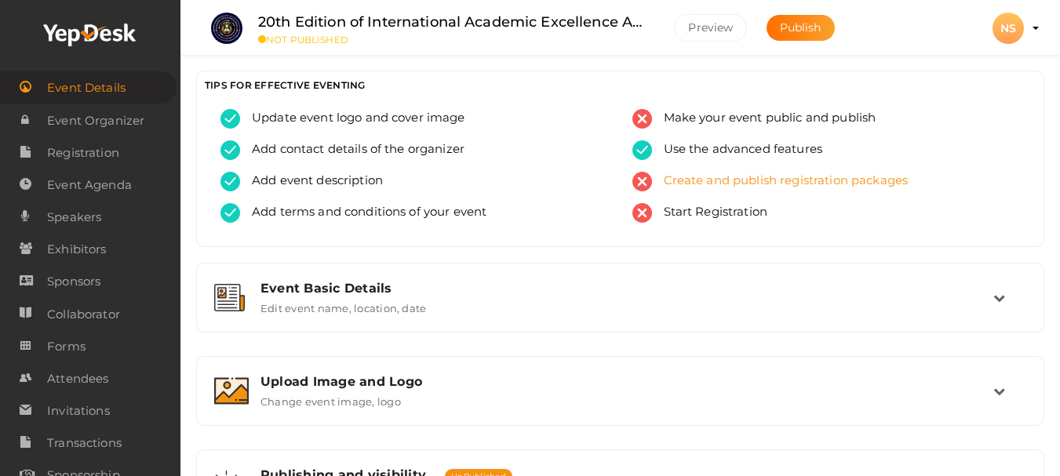
click at [679, 180] on span "Create and publish registration packages" at bounding box center [780, 182] width 256 height 20
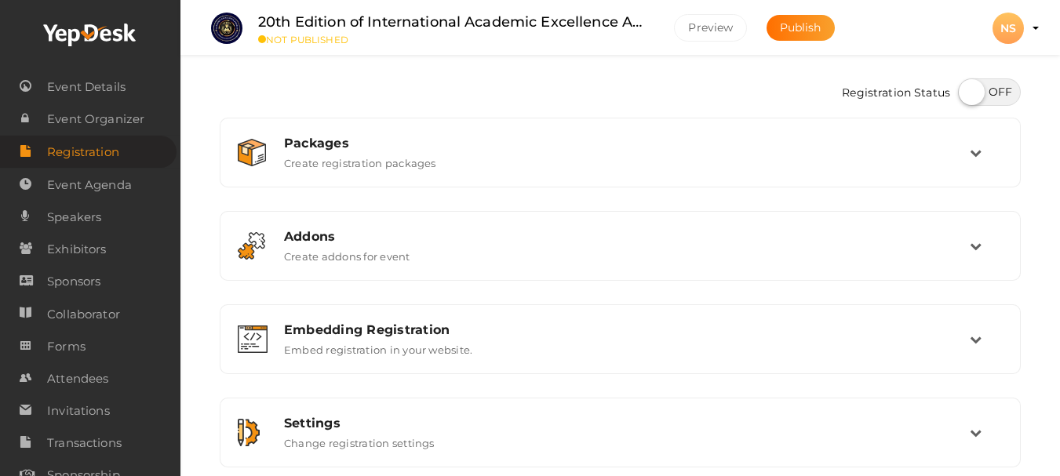
click at [678, 170] on div "Packages Create registration packages" at bounding box center [619, 152] width 783 height 53
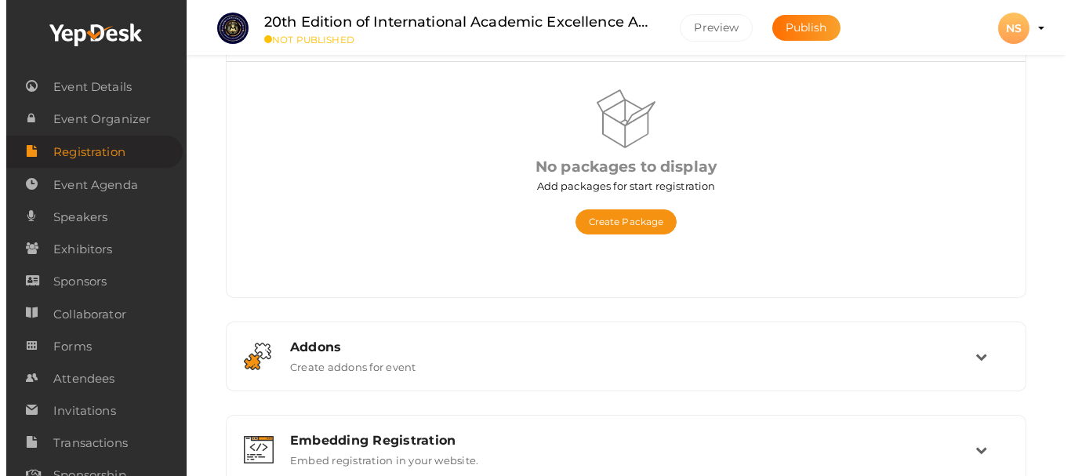
scroll to position [157, 0]
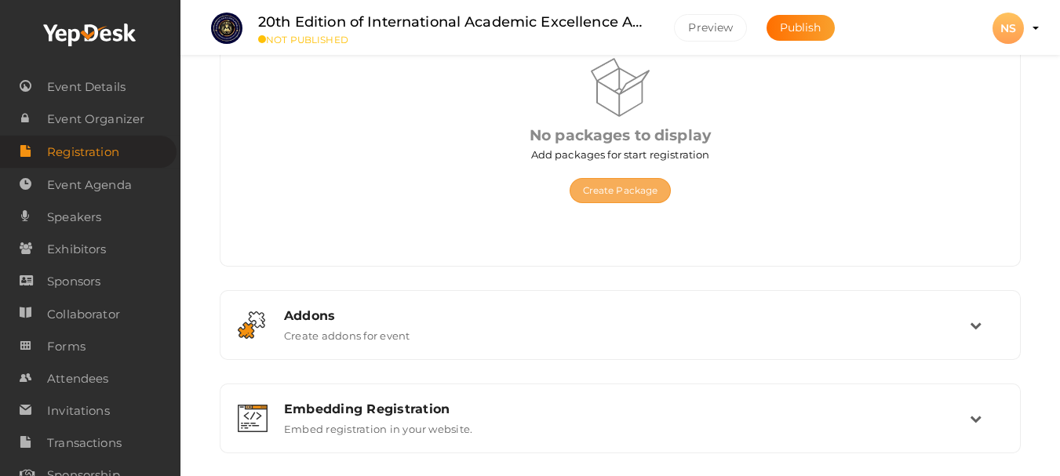
click at [629, 191] on button "Create Package" at bounding box center [620, 190] width 102 height 25
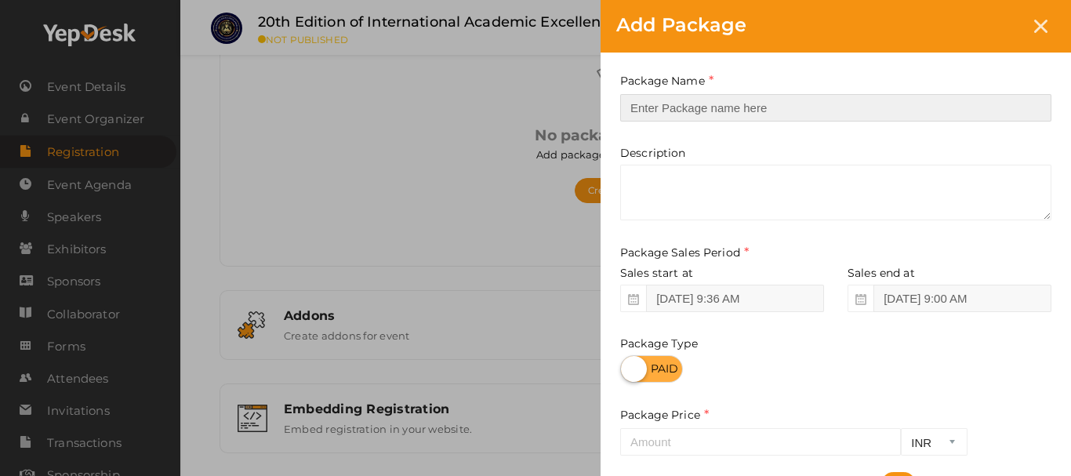
click at [661, 114] on input "text" at bounding box center [835, 107] width 431 height 27
type input "AEXAwards"
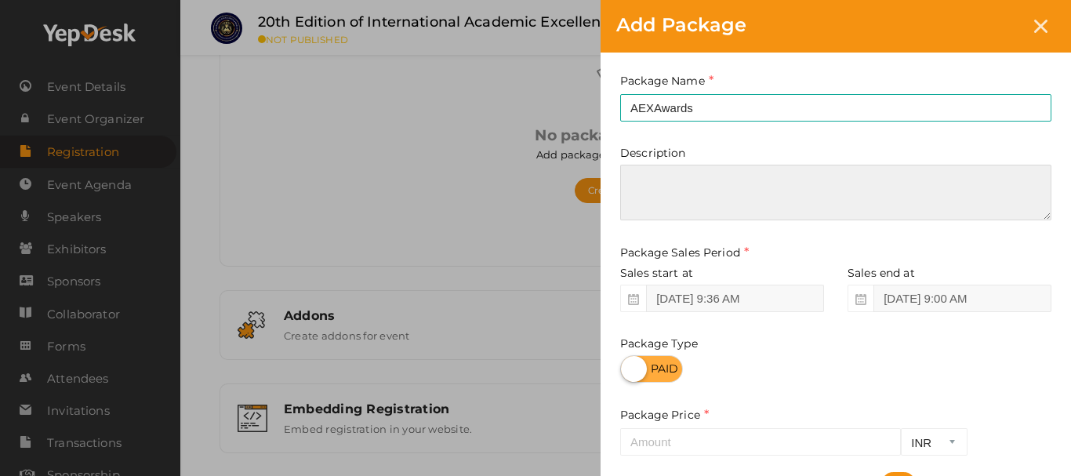
click at [733, 177] on textarea at bounding box center [835, 193] width 431 height 56
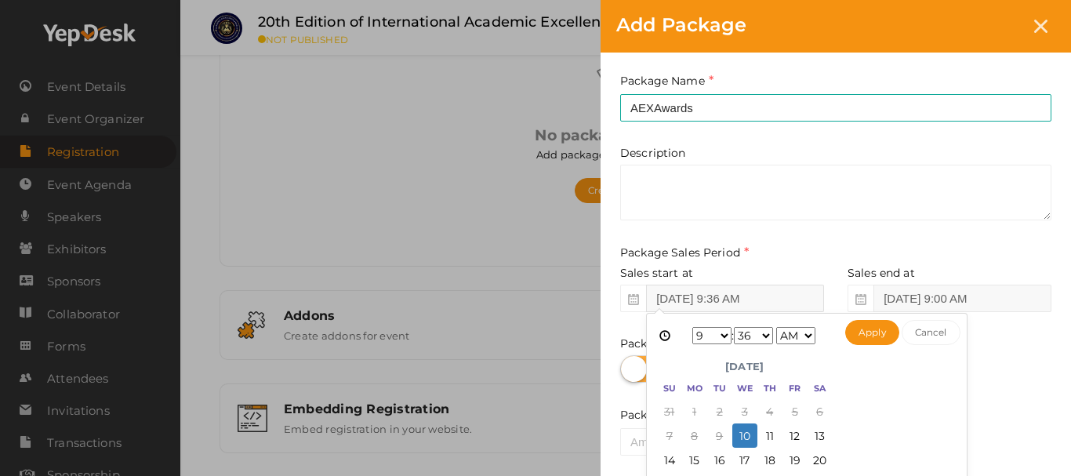
click at [688, 300] on input "[DATE] 9:36 AM" at bounding box center [735, 298] width 178 height 27
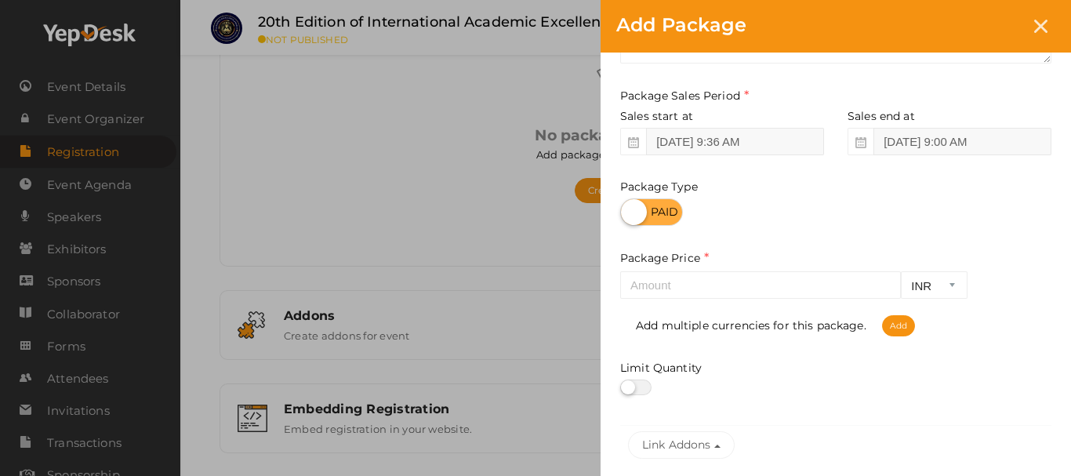
click at [646, 216] on label at bounding box center [651, 211] width 63 height 27
click at [631, 212] on input "checkbox" at bounding box center [625, 207] width 10 height 10
checkbox input "true"
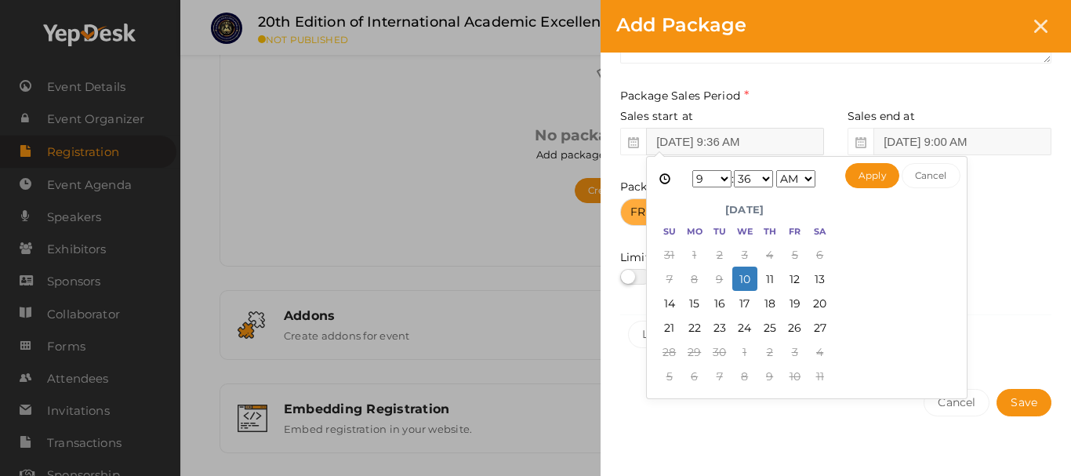
click at [718, 143] on input "[DATE] 9:36 AM" at bounding box center [735, 141] width 178 height 27
click at [767, 183] on select "00 01 02 03 04 05 06 07 08 09 10 11 12 13 14 15 16 17 18 19 20 21 22 23 24 25 2…" at bounding box center [753, 178] width 39 height 17
click at [753, 180] on select "00 01 02 03 04 05 06 07 08 09 10 11 12 13 14 15 16 17 18 19 20 21 22 23 24 25 2…" at bounding box center [753, 178] width 39 height 17
click at [751, 180] on select "00 01 02 03 04 05 06 07 08 09 10 11 12 13 14 15 16 17 18 19 20 21 22 23 24 25 2…" at bounding box center [753, 178] width 39 height 17
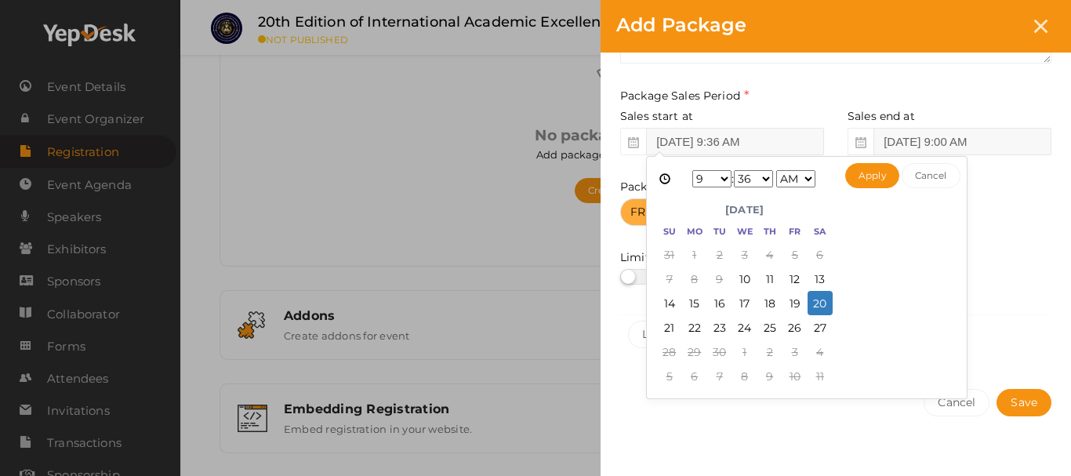
click at [751, 178] on select "00 01 02 03 04 05 06 07 08 09 10 11 12 13 14 15 16 17 18 19 20 21 22 23 24 25 2…" at bounding box center [753, 178] width 39 height 17
click at [882, 178] on button "Apply" at bounding box center [872, 175] width 54 height 25
type input "Sep 20, 2025 9:00 AM"
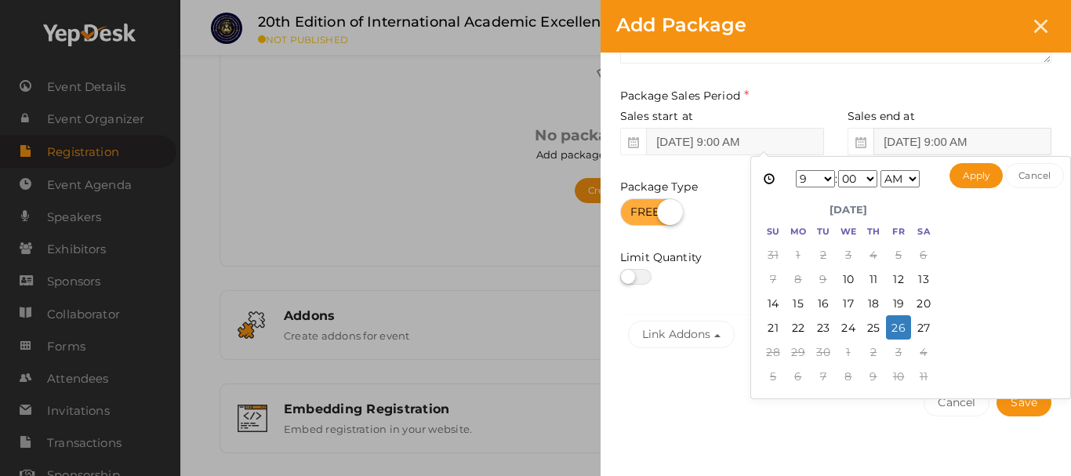
click at [894, 149] on input "Sep 26, 2025 9:00 AM" at bounding box center [963, 141] width 178 height 27
click at [797, 177] on select "1 2 3 4 5 6 7 8 9 10 11 12" at bounding box center [815, 178] width 39 height 17
click at [893, 176] on select "AM PM" at bounding box center [900, 178] width 39 height 17
click at [966, 179] on button "Apply" at bounding box center [977, 175] width 54 height 25
type input "Sep 23, 2025 5:00 PM"
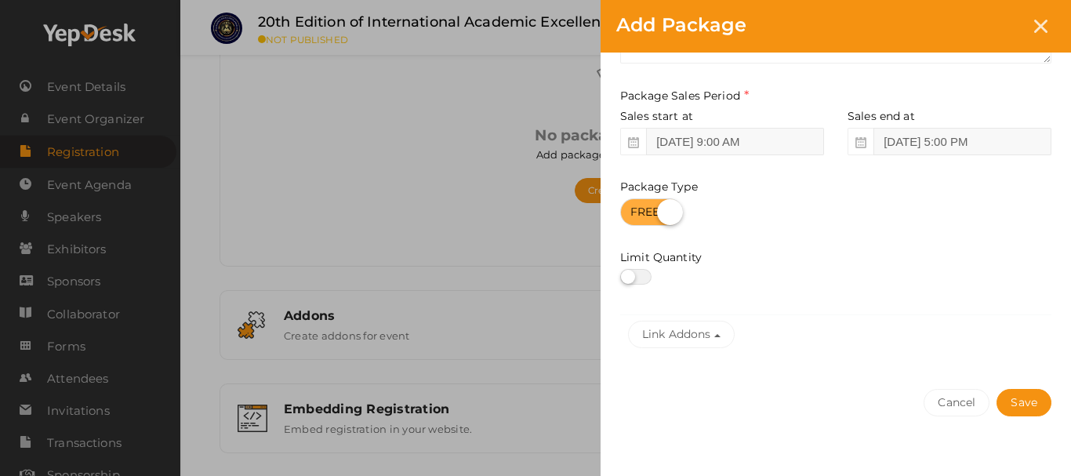
click at [649, 271] on label at bounding box center [635, 277] width 31 height 16
click at [631, 272] on input "checkbox" at bounding box center [625, 277] width 10 height 10
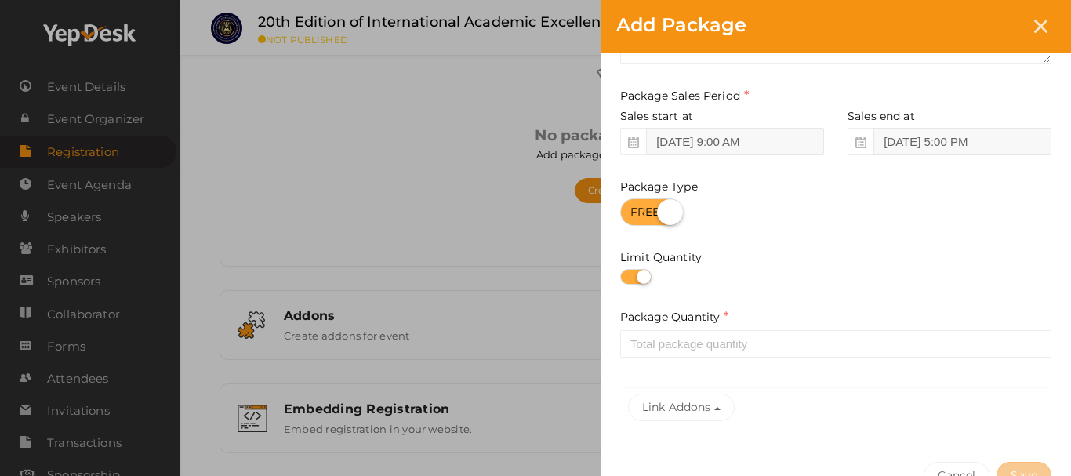
click at [646, 274] on label at bounding box center [635, 277] width 31 height 16
click at [631, 274] on input "checkbox" at bounding box center [625, 277] width 10 height 10
checkbox input "false"
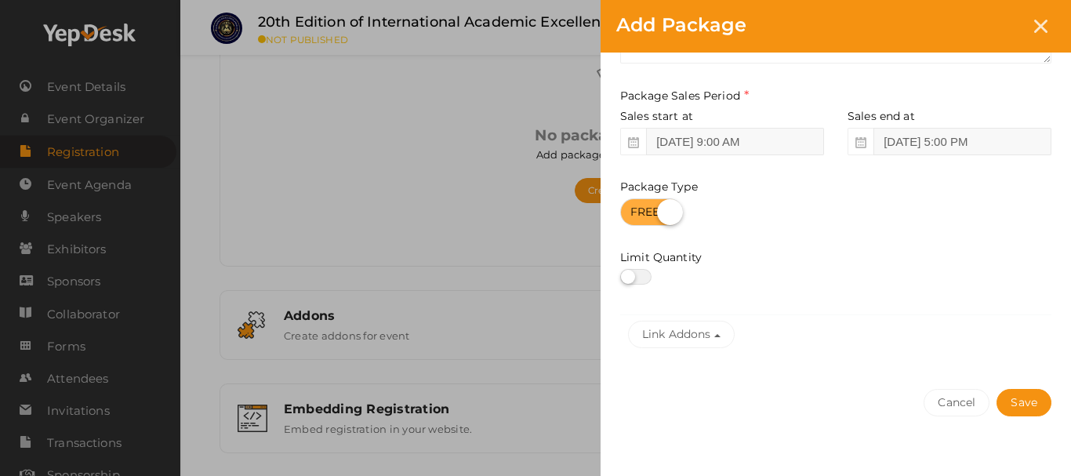
click at [662, 220] on label at bounding box center [651, 211] width 63 height 27
click at [631, 212] on input "checkbox" at bounding box center [625, 207] width 10 height 10
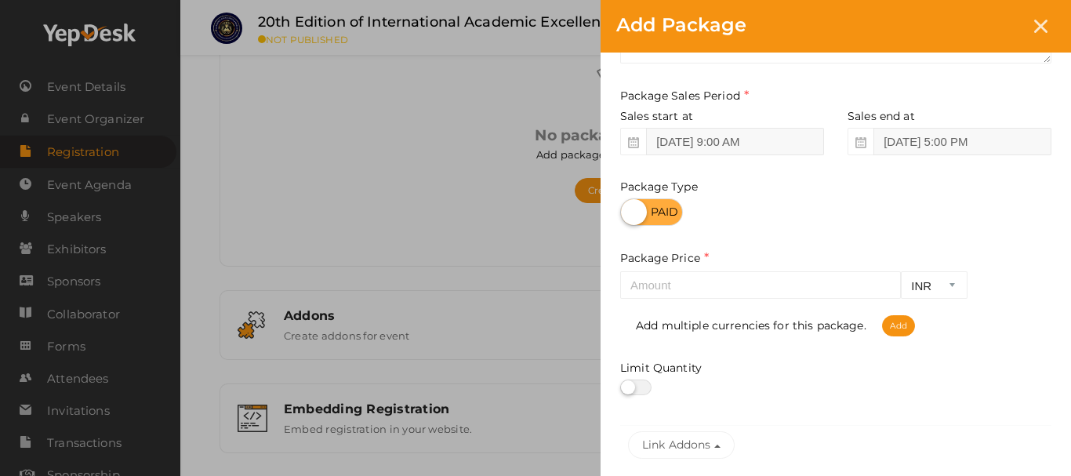
click at [652, 220] on label at bounding box center [651, 211] width 63 height 27
click at [631, 212] on input "checkbox" at bounding box center [625, 207] width 10 height 10
checkbox input "true"
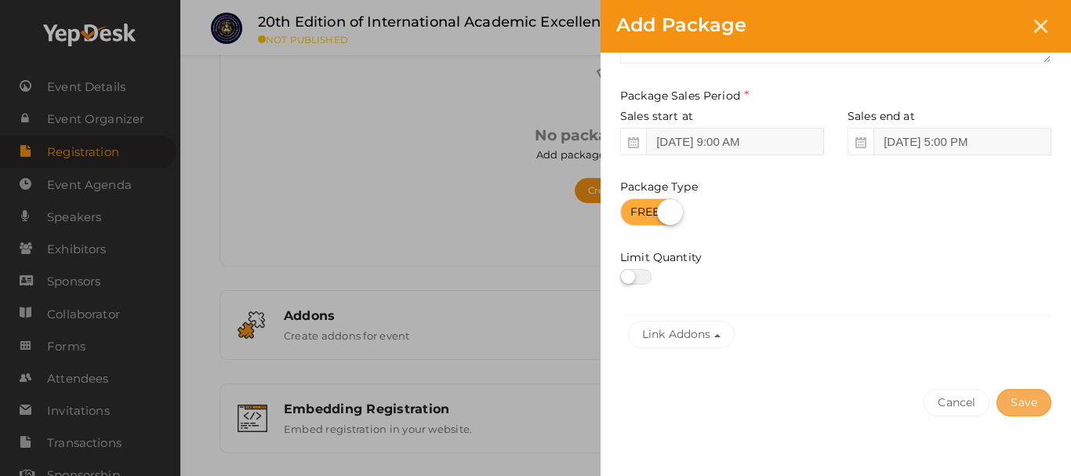
click at [1032, 410] on button "Save" at bounding box center [1024, 402] width 55 height 27
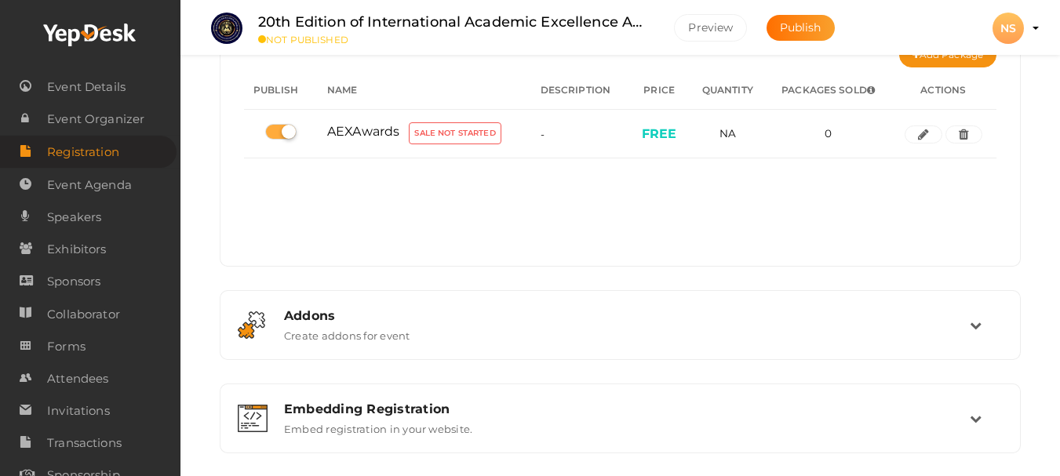
scroll to position [0, 0]
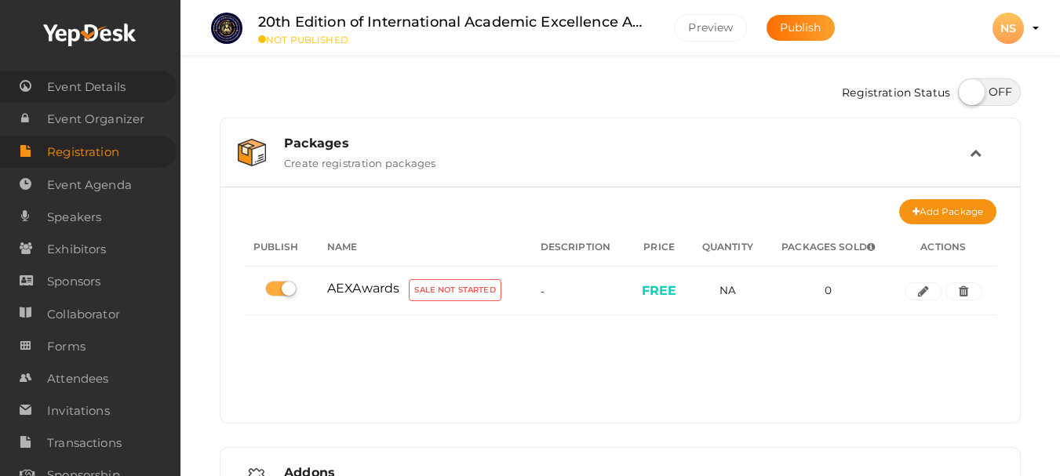
click at [78, 83] on span "Event Details" at bounding box center [86, 86] width 78 height 31
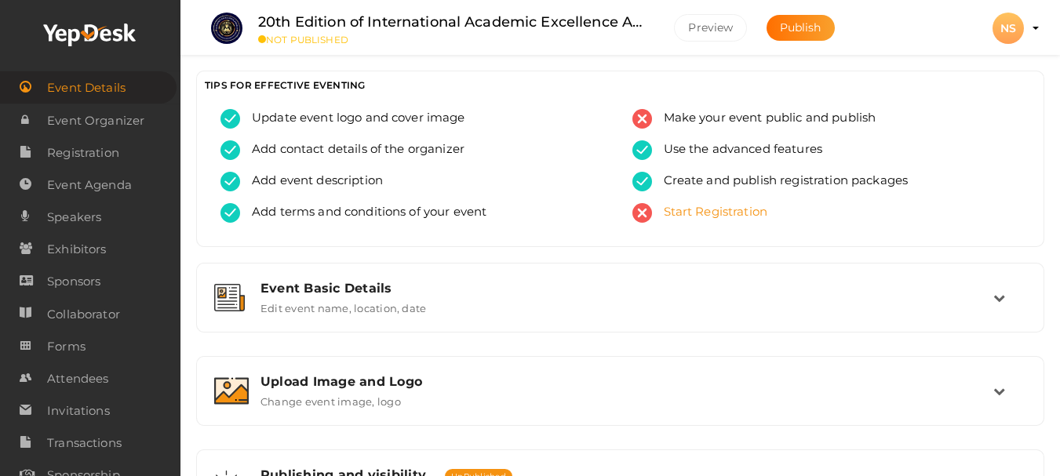
click at [685, 217] on span "Start Registration" at bounding box center [710, 213] width 116 height 20
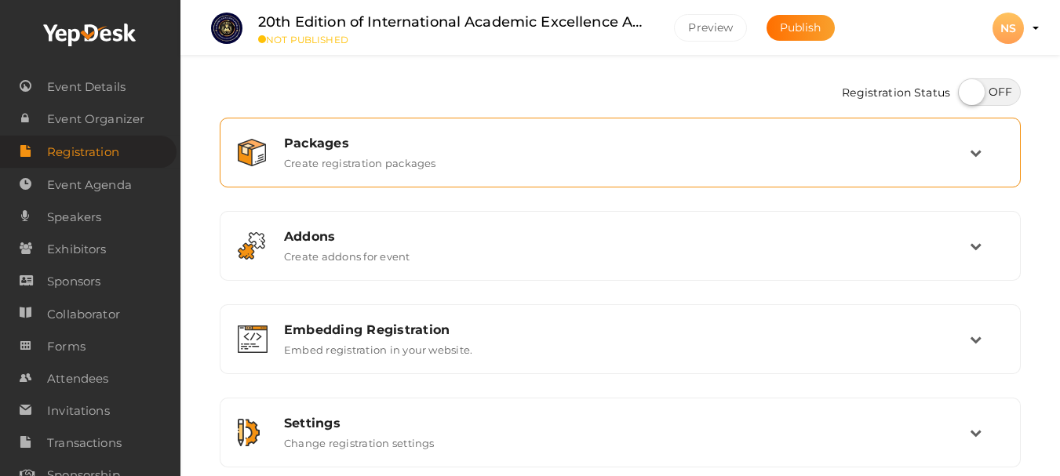
click at [512, 169] on div "Packages Create registration packages" at bounding box center [620, 153] width 697 height 34
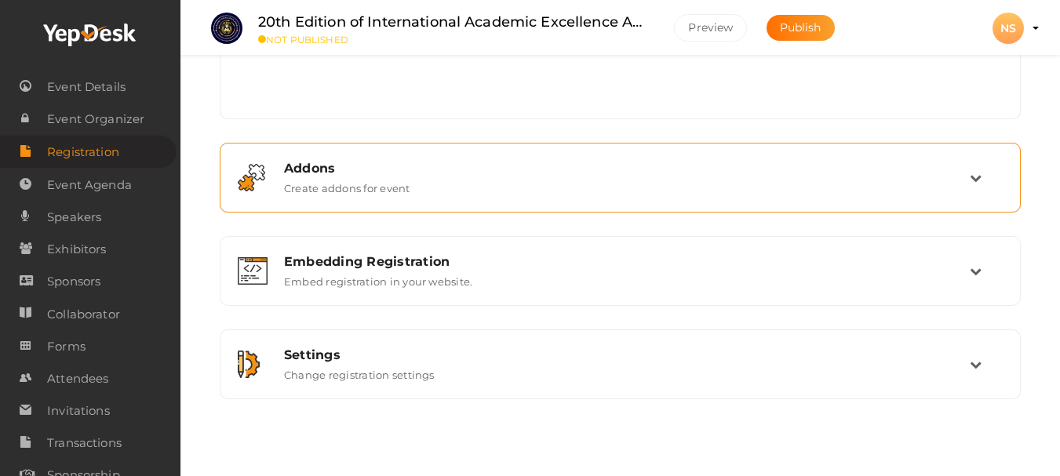
scroll to position [306, 0]
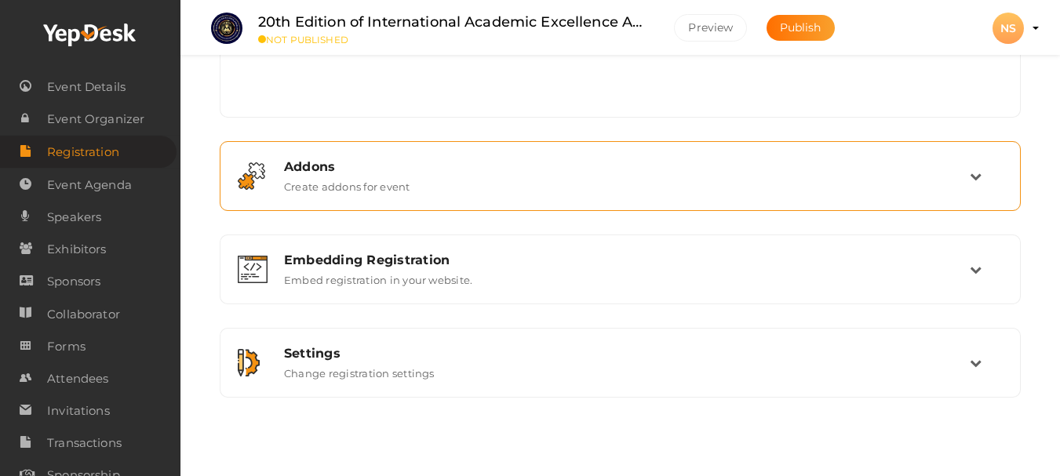
click at [505, 182] on div "Addons Create addons for event" at bounding box center [620, 176] width 697 height 34
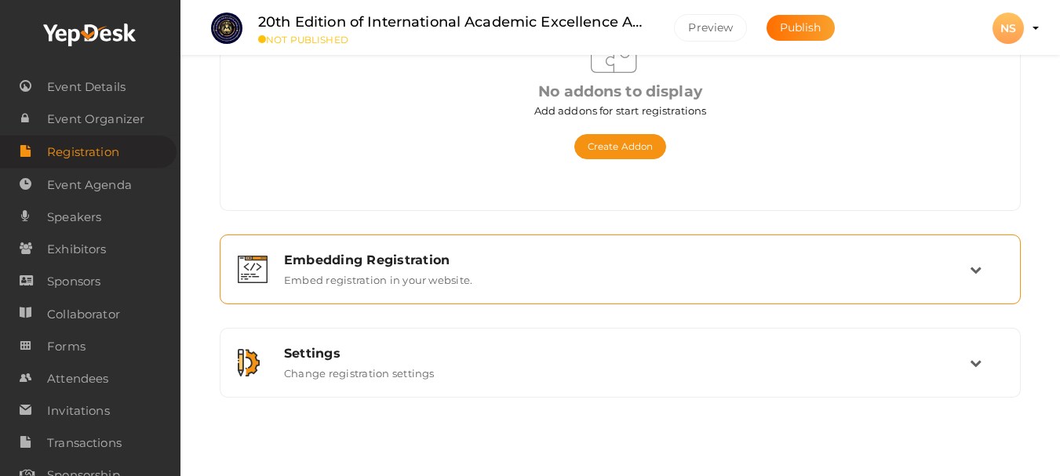
click at [489, 272] on div "Embedding Registration Embed registration in your website." at bounding box center [620, 270] width 697 height 34
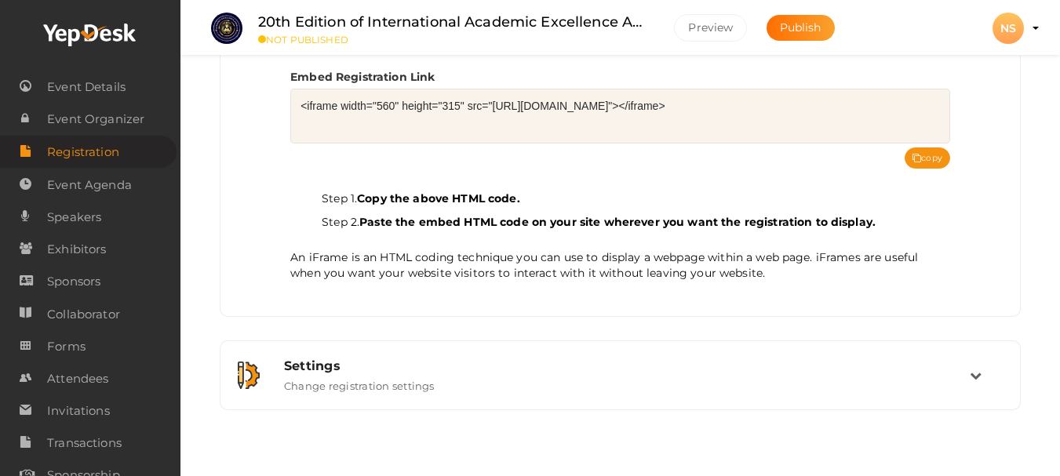
scroll to position [341, 0]
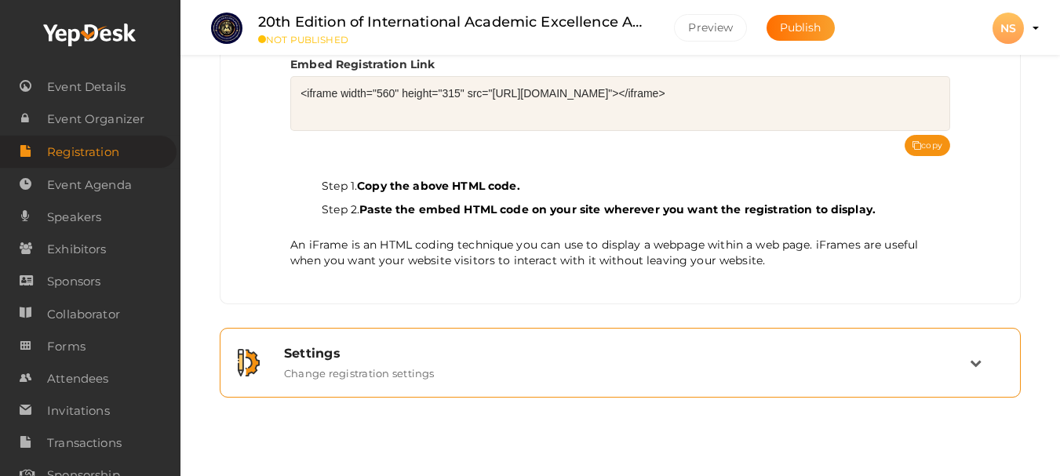
click at [718, 345] on div "Settings Change registration settings" at bounding box center [619, 362] width 783 height 53
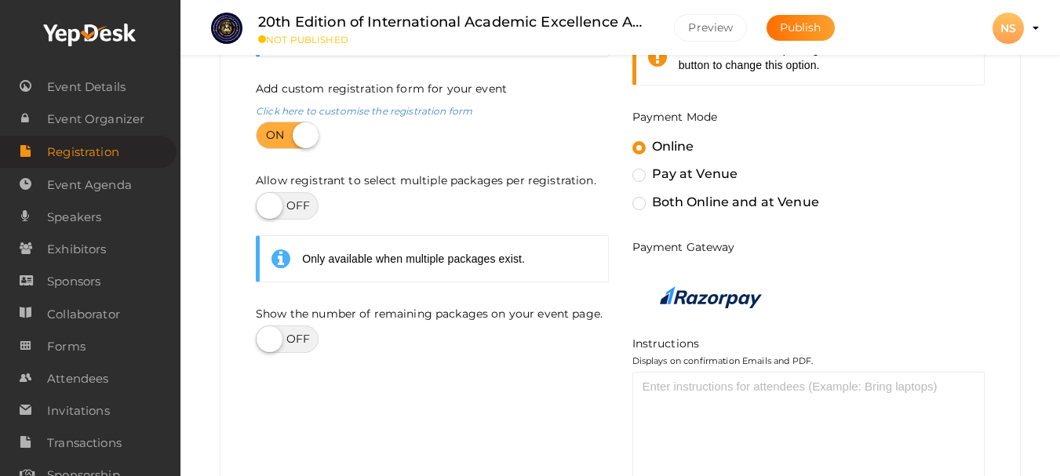
scroll to position [714, 0]
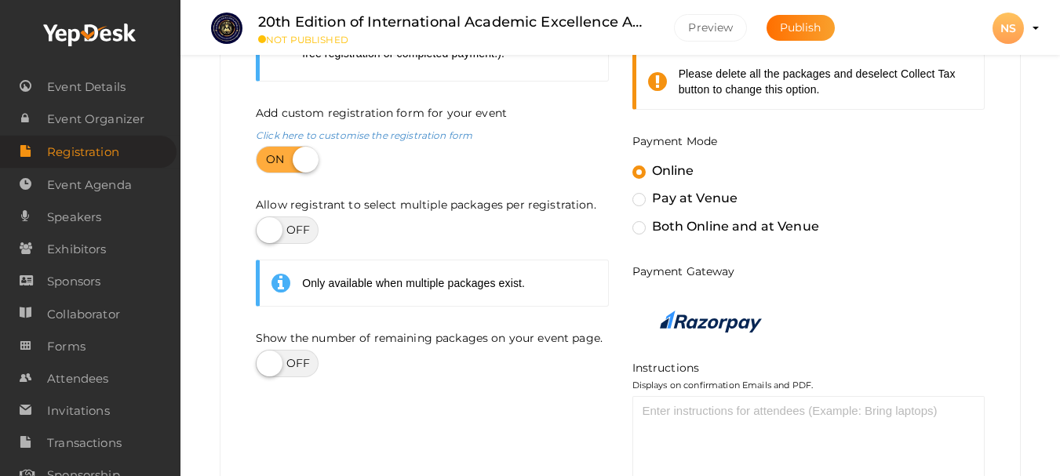
click at [288, 358] on label at bounding box center [287, 363] width 63 height 27
click at [266, 358] on input "checkbox" at bounding box center [261, 358] width 10 height 10
click at [288, 358] on label at bounding box center [287, 363] width 63 height 27
click at [266, 358] on input "checkbox" at bounding box center [261, 358] width 10 height 10
click at [288, 358] on label at bounding box center [287, 363] width 63 height 27
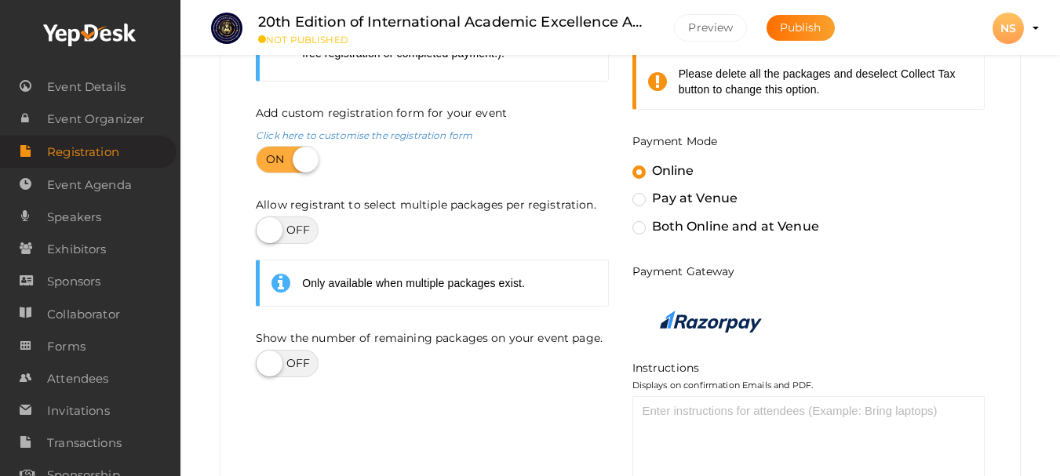
click at [266, 358] on input "checkbox" at bounding box center [261, 358] width 10 height 10
checkbox input "true"
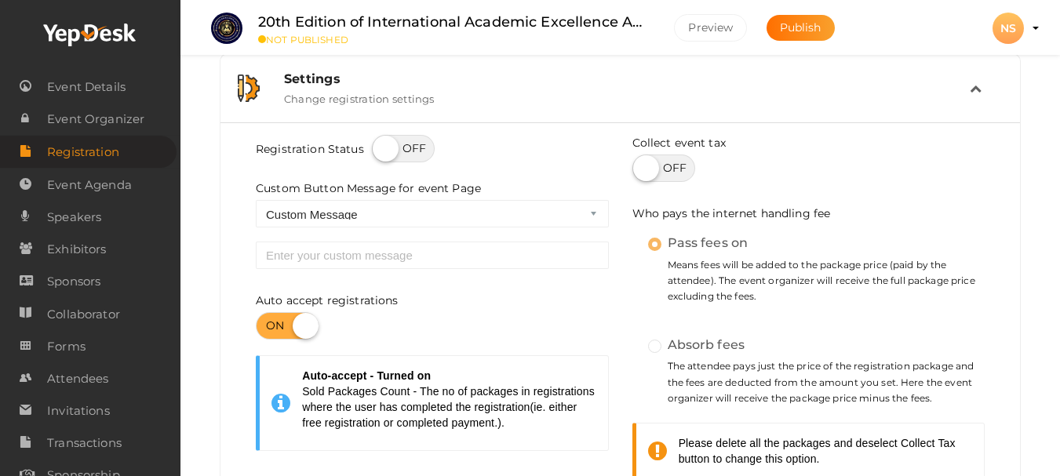
scroll to position [322, 0]
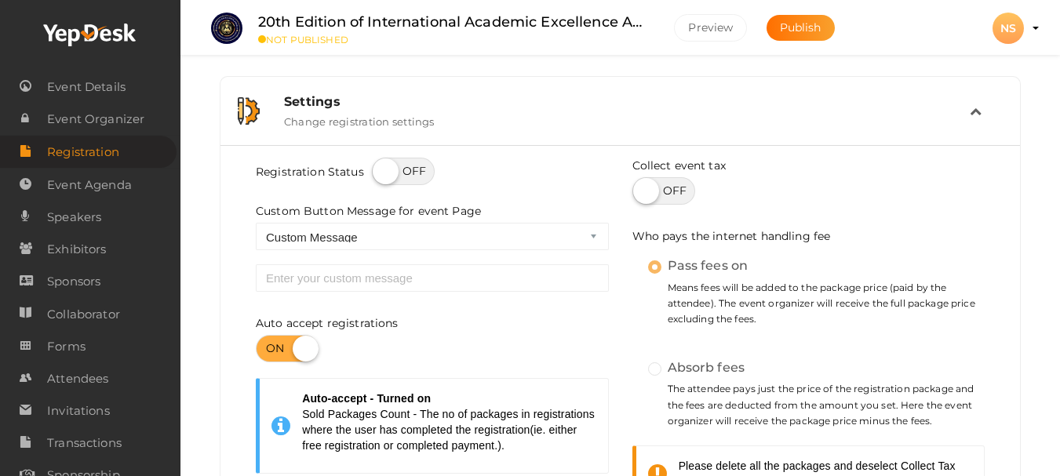
click at [424, 174] on label at bounding box center [403, 171] width 63 height 27
checkbox input "true"
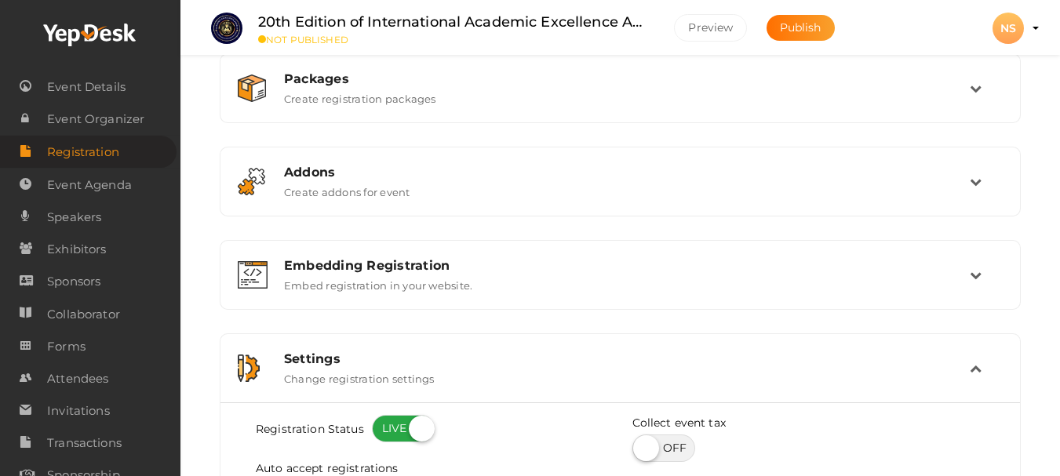
scroll to position [0, 0]
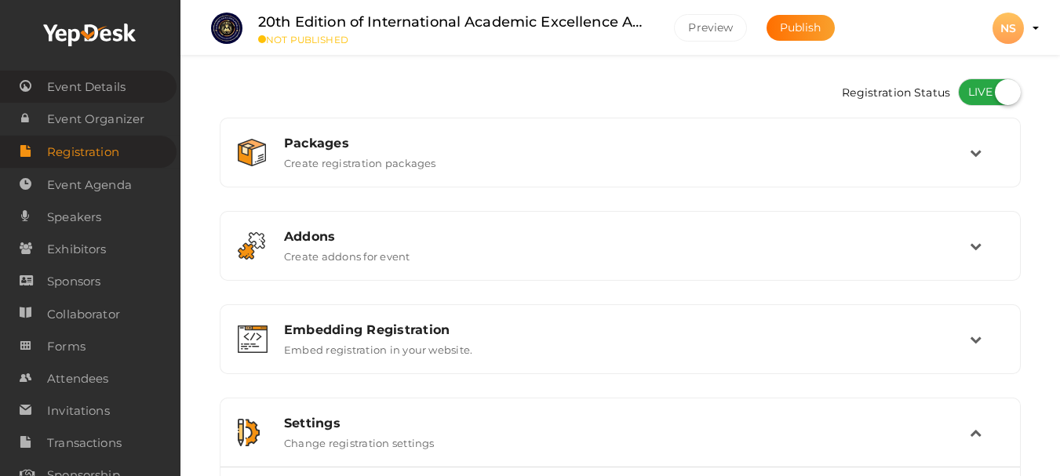
click at [119, 86] on span "Event Details" at bounding box center [86, 86] width 78 height 31
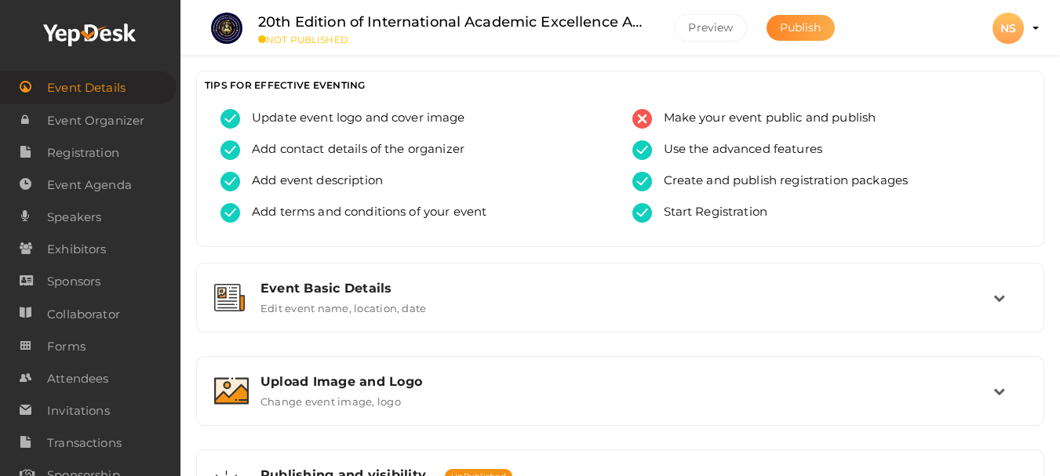
click at [788, 26] on span "Publish" at bounding box center [801, 27] width 42 height 14
click at [729, 28] on button "Preview" at bounding box center [710, 27] width 73 height 27
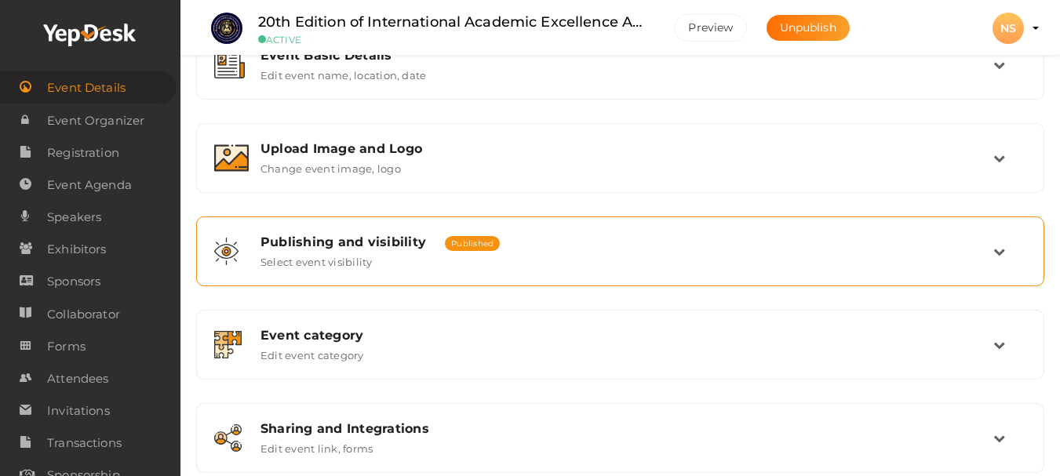
scroll to position [314, 0]
